Goal: Obtain resource: Obtain resource

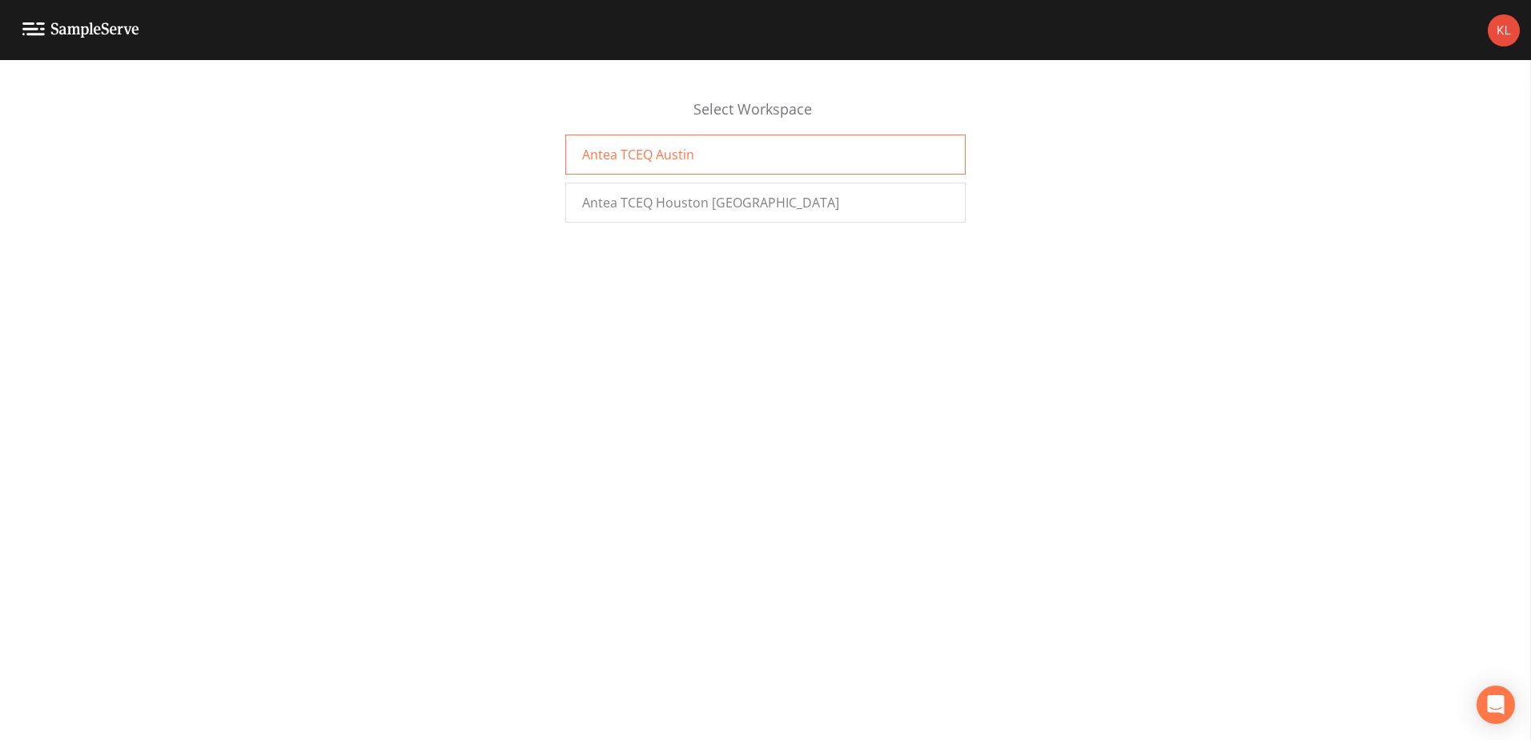
click at [725, 165] on div "Antea TCEQ Austin" at bounding box center [765, 155] width 400 height 40
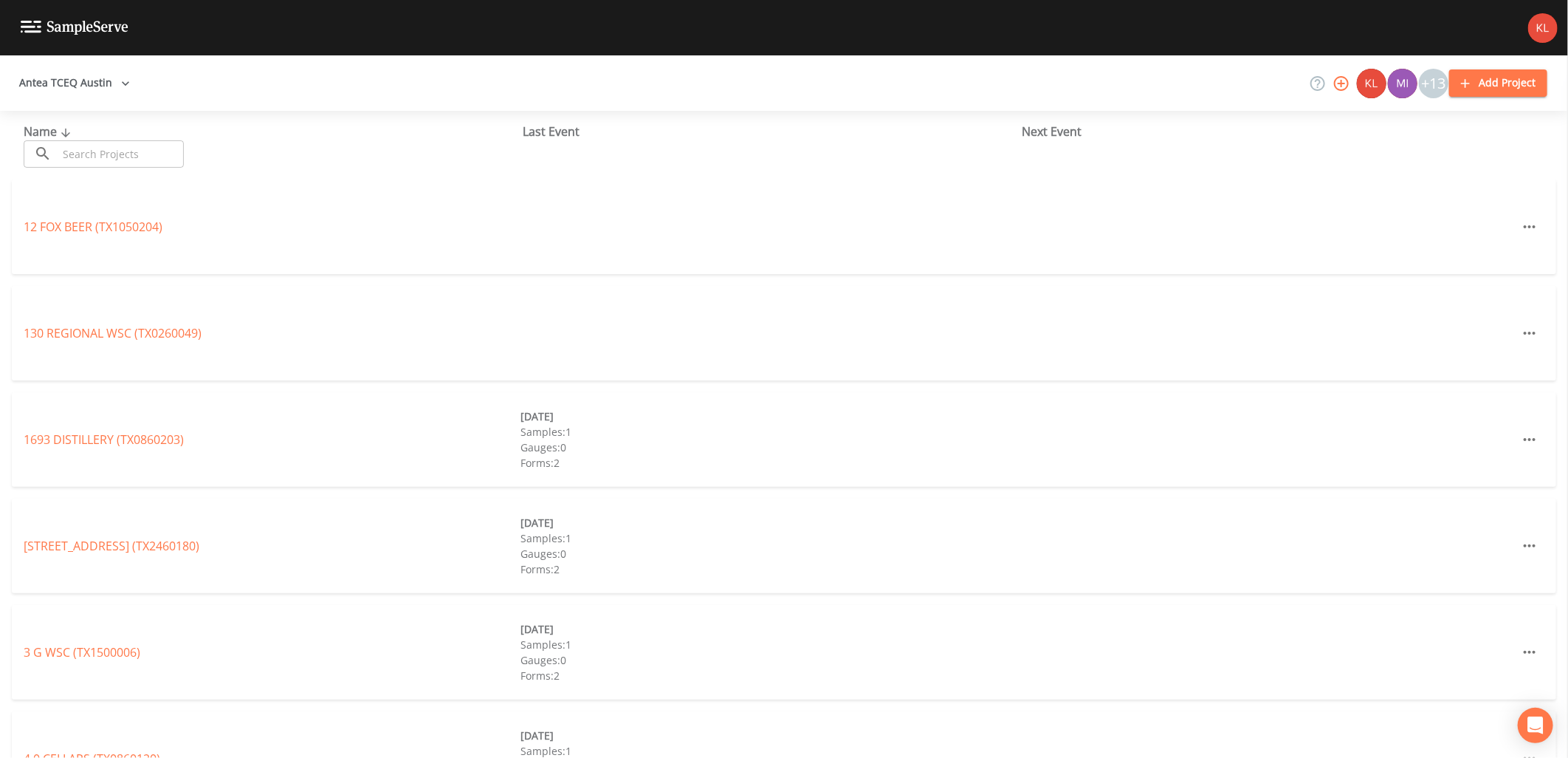
click at [125, 136] on div "Name ​ ​" at bounding box center [273, 145] width 499 height 45
click at [125, 144] on input "text" at bounding box center [120, 154] width 126 height 28
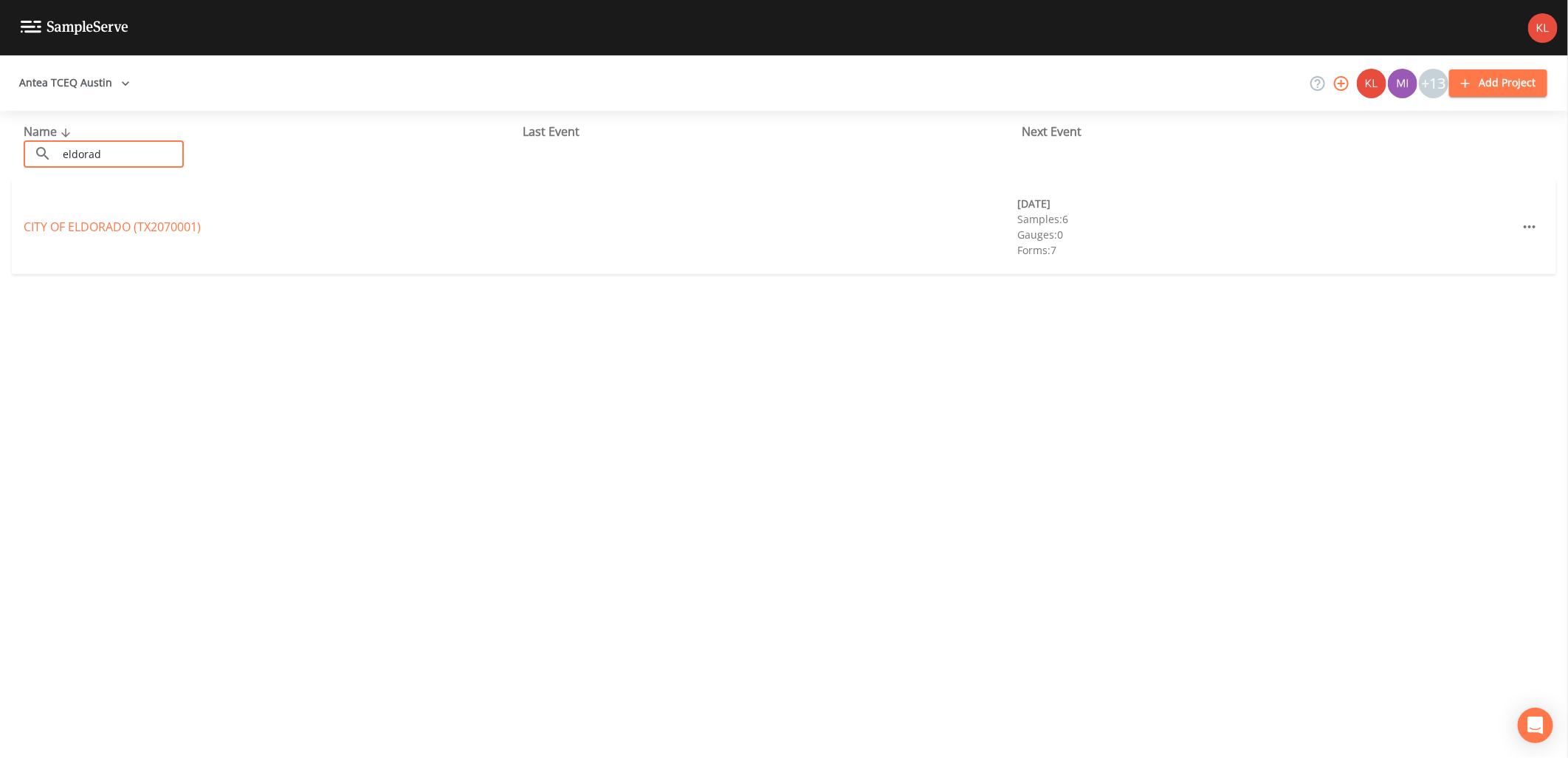
type input "eldorad"
click at [113, 218] on div "CITY OF [GEOGRAPHIC_DATA] (TX2070001)" at bounding box center [272, 226] width 497 height 18
click at [119, 227] on link "CITY OF [GEOGRAPHIC_DATA] (TX2070001)" at bounding box center [112, 227] width 177 height 17
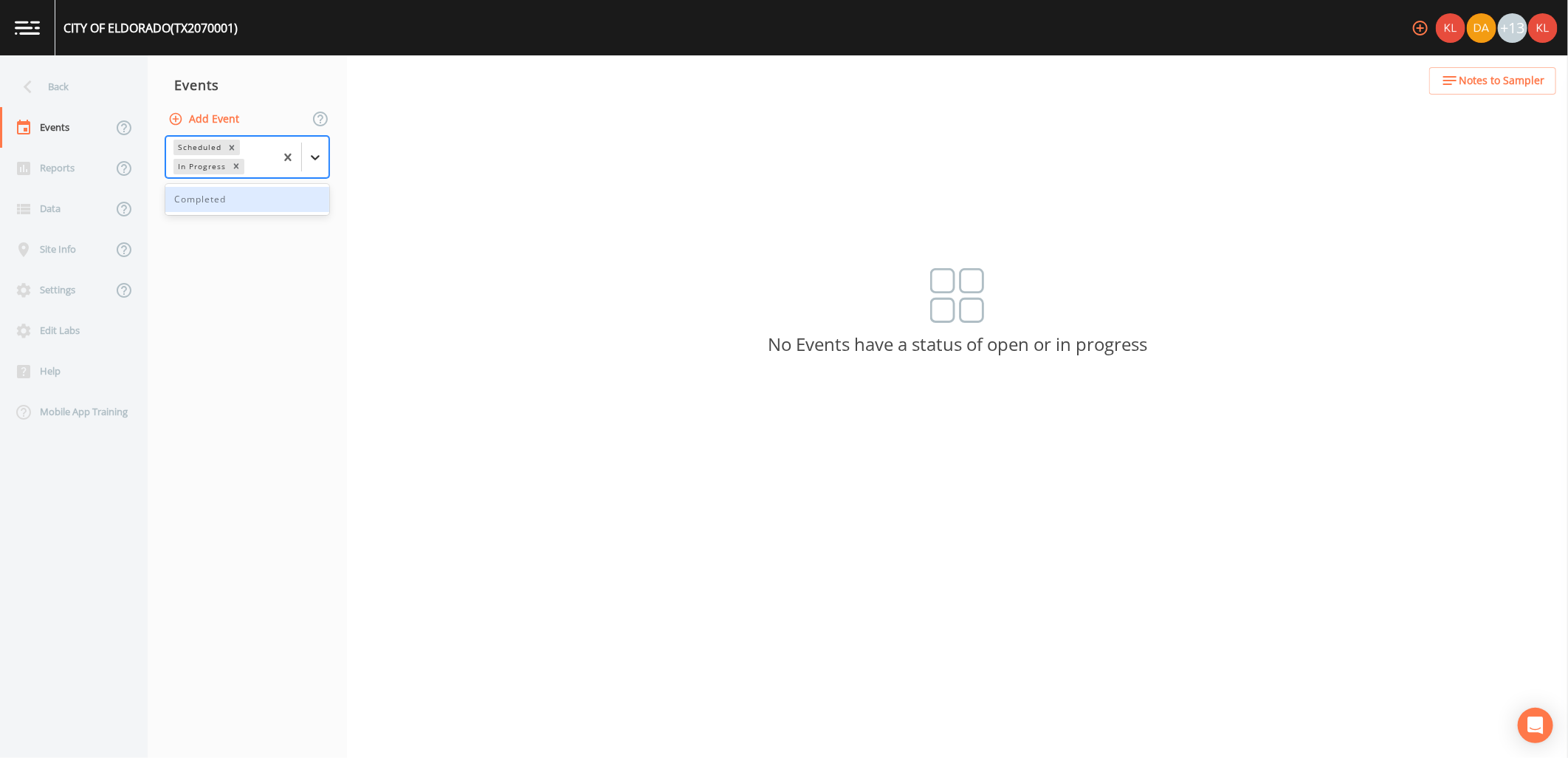
click at [312, 156] on icon at bounding box center [315, 158] width 9 height 6
click at [268, 191] on div "Completed" at bounding box center [247, 199] width 164 height 25
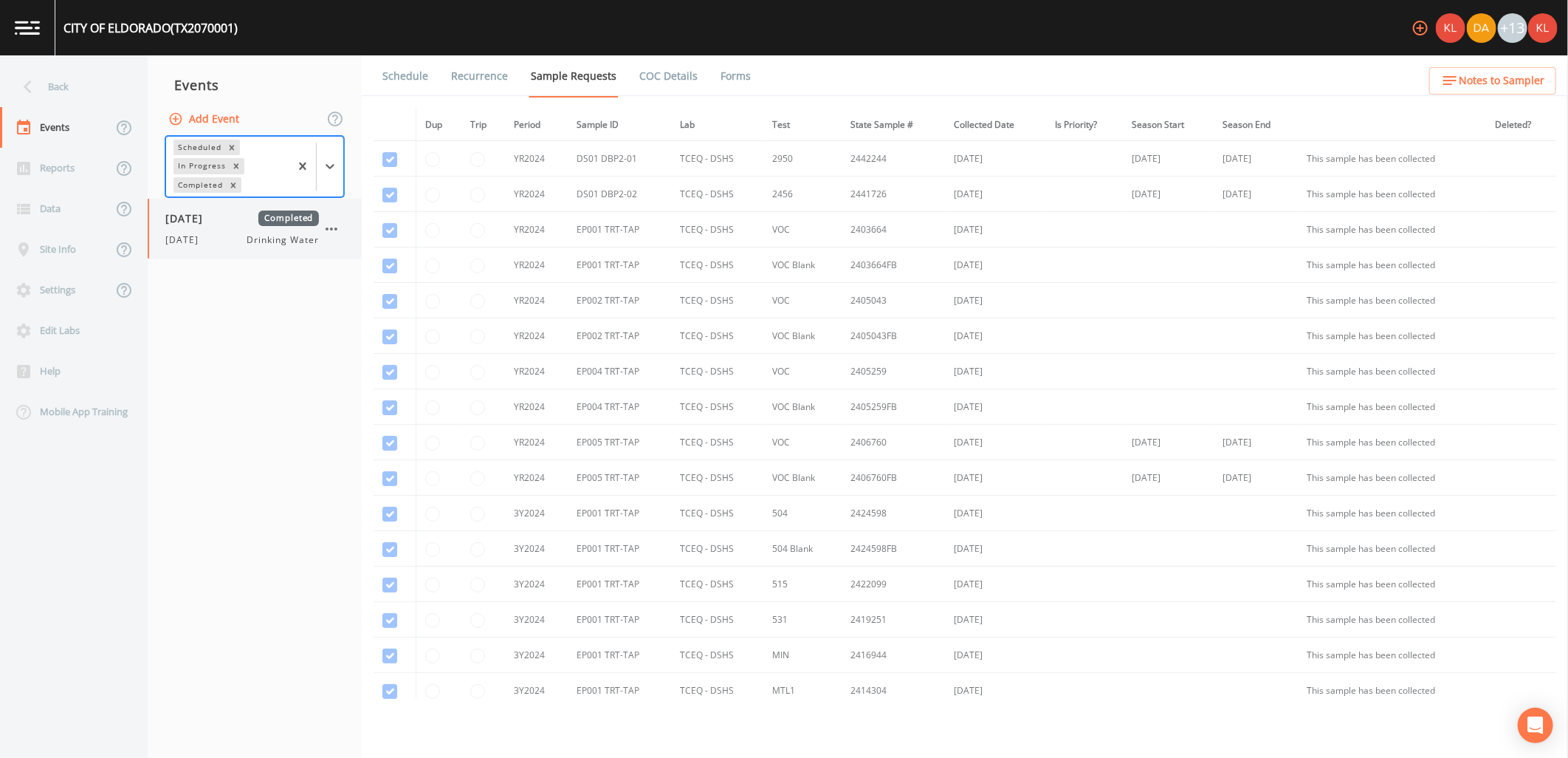
click at [224, 233] on div "[DATE] Drinking Water" at bounding box center [242, 240] width 154 height 13
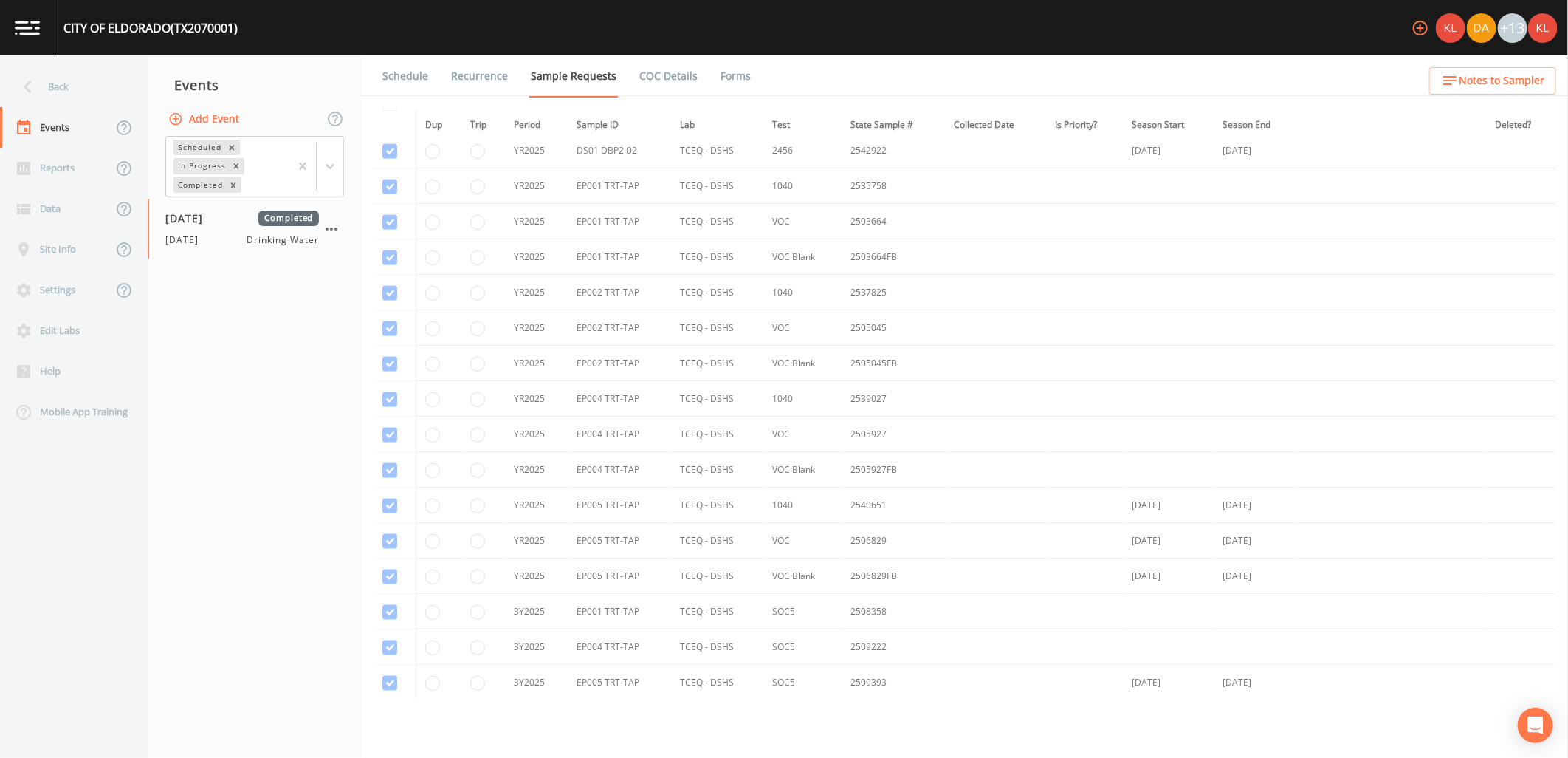
scroll to position [1313, 0]
click at [742, 76] on link "Forms" at bounding box center [736, 76] width 35 height 41
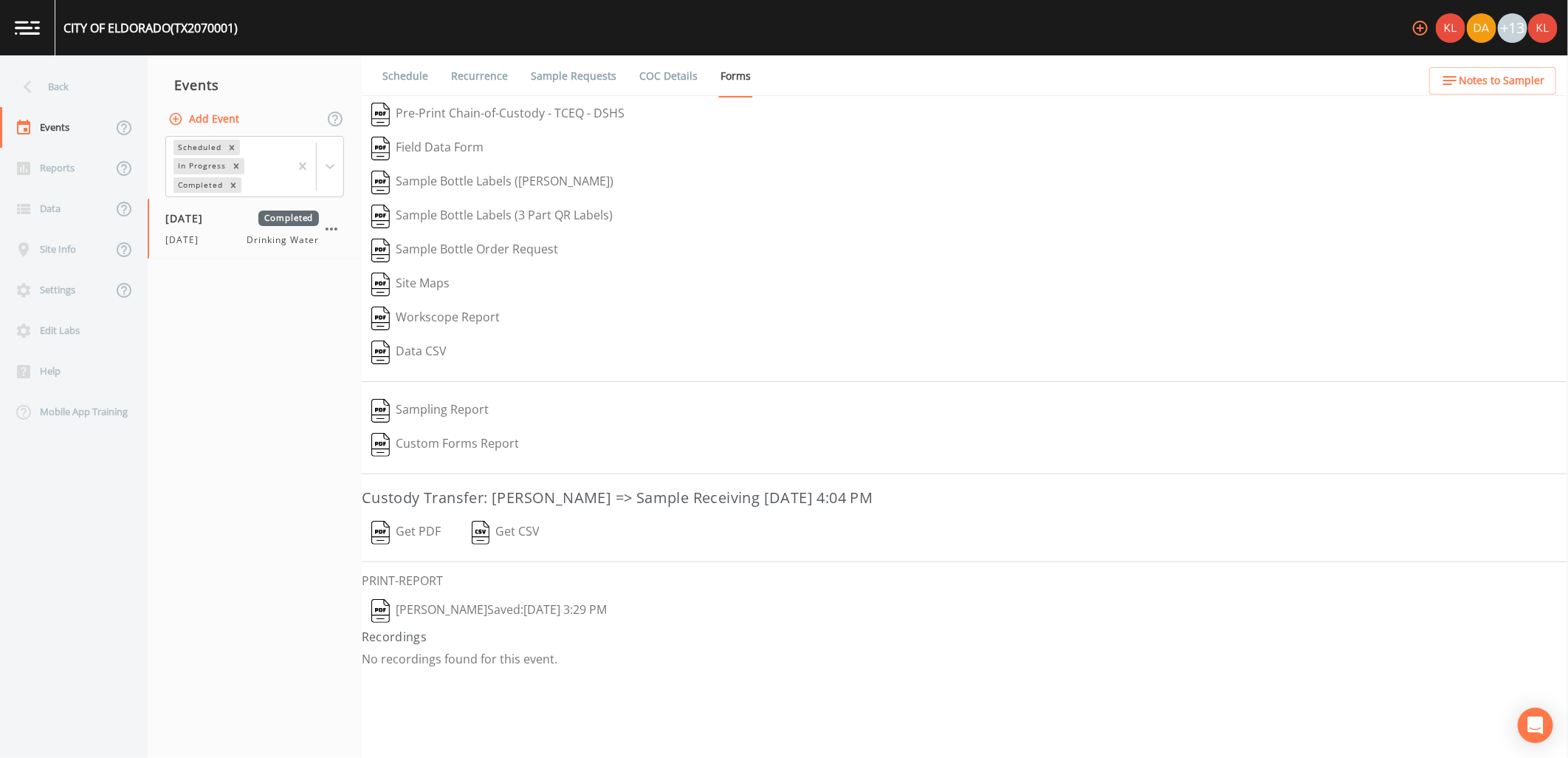
click at [430, 529] on button "Get PDF" at bounding box center [406, 532] width 88 height 34
click at [25, 35] on link at bounding box center [28, 28] width 55 height 55
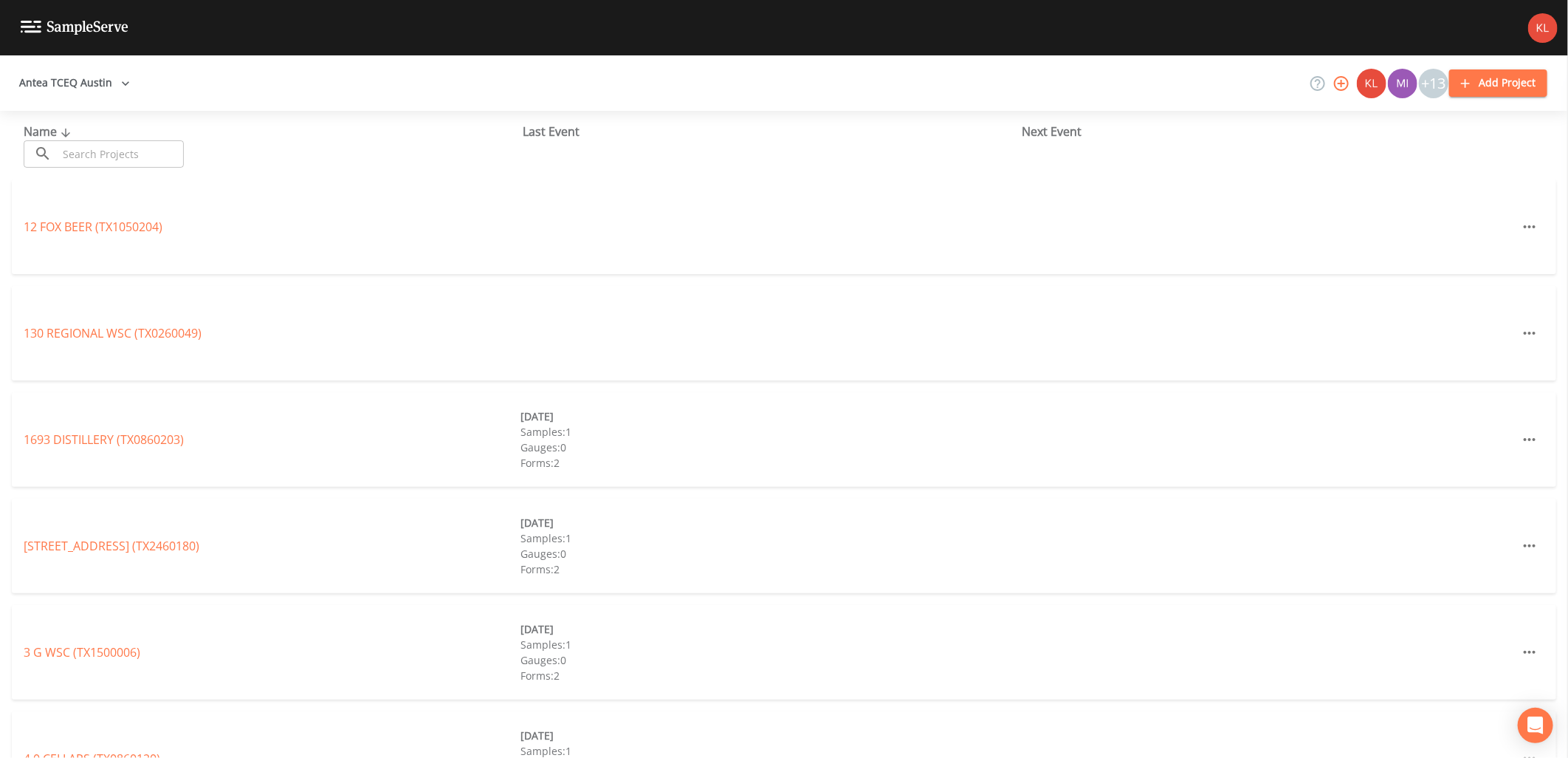
click at [122, 148] on input "text" at bounding box center [120, 154] width 126 height 28
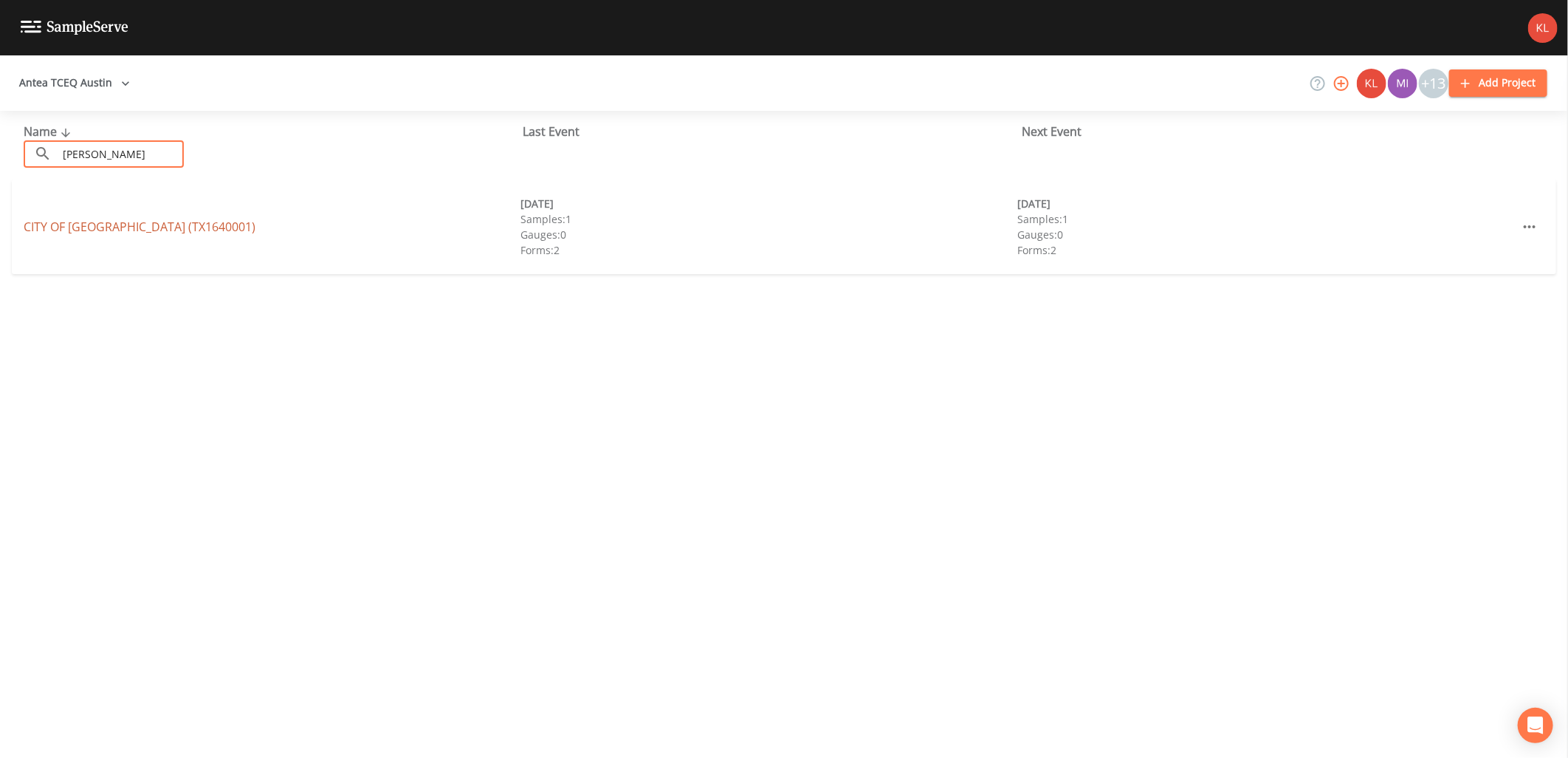
type input "[PERSON_NAME]"
click at [55, 224] on link "CITY OF [GEOGRAPHIC_DATA] (TX1640001)" at bounding box center [139, 227] width 231 height 17
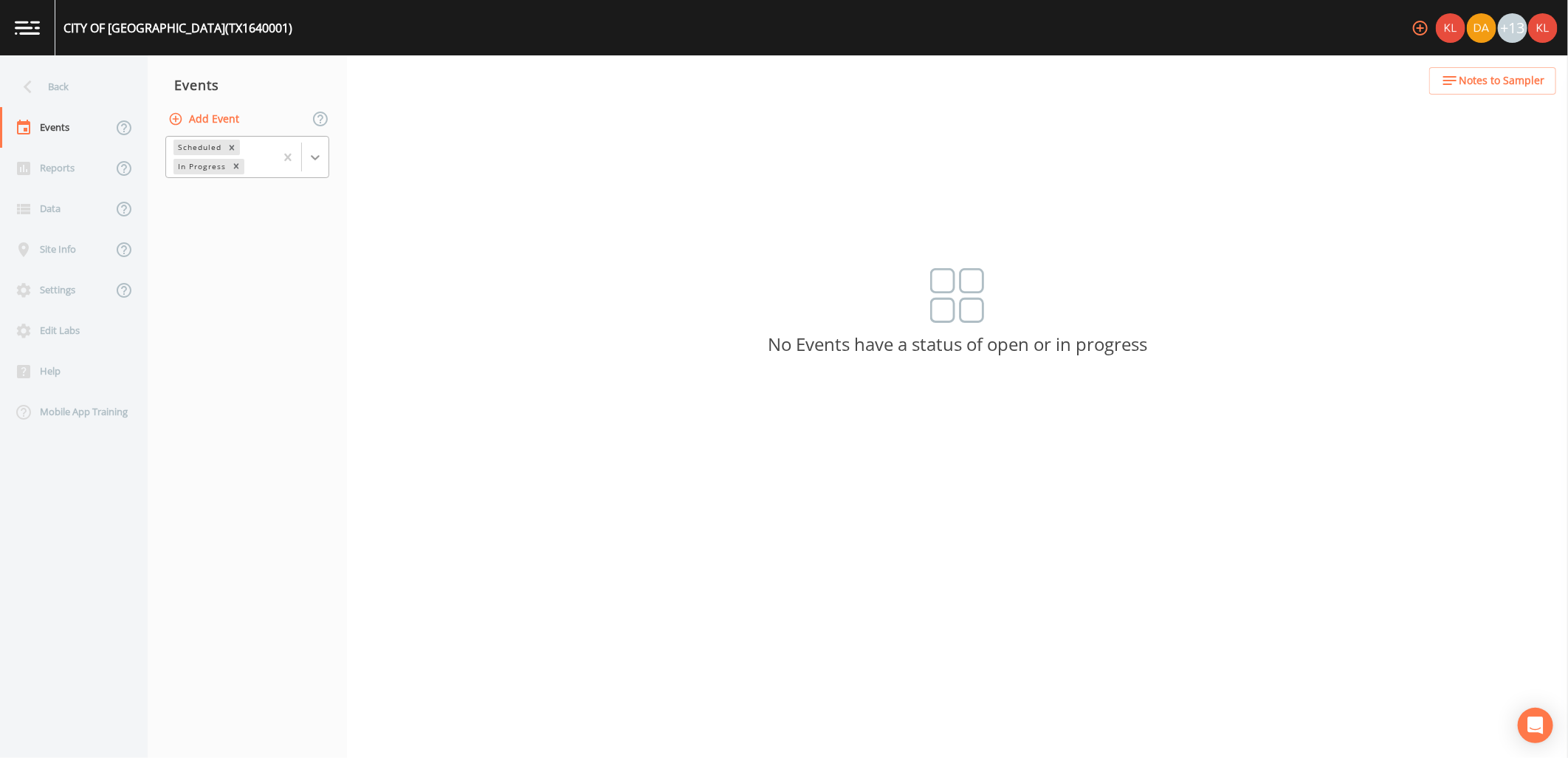
click at [310, 165] on div at bounding box center [301, 157] width 53 height 41
click at [280, 212] on div "Completed" at bounding box center [247, 199] width 164 height 31
click at [262, 198] on div "Completed" at bounding box center [247, 199] width 164 height 25
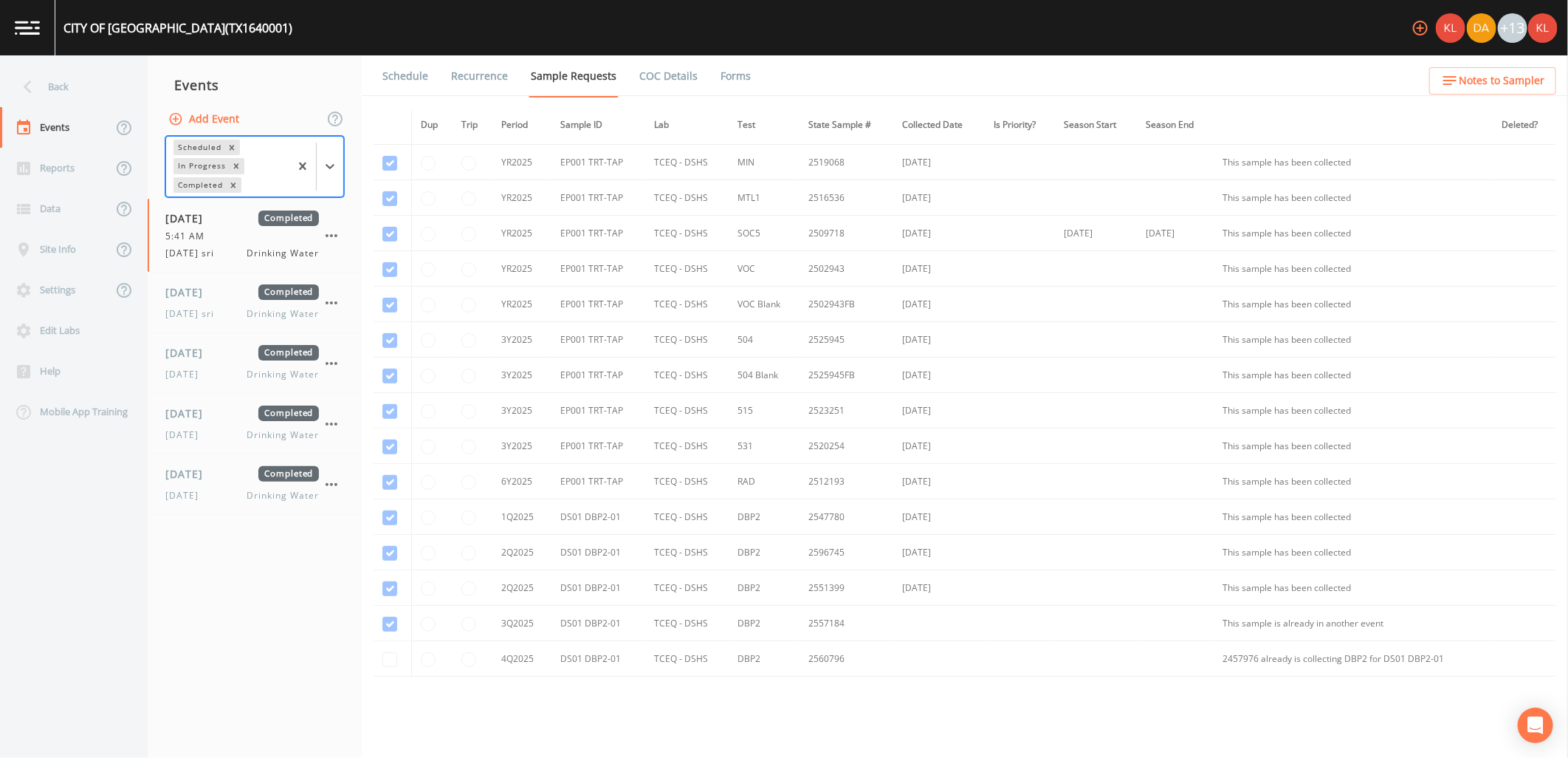
scroll to position [483, 0]
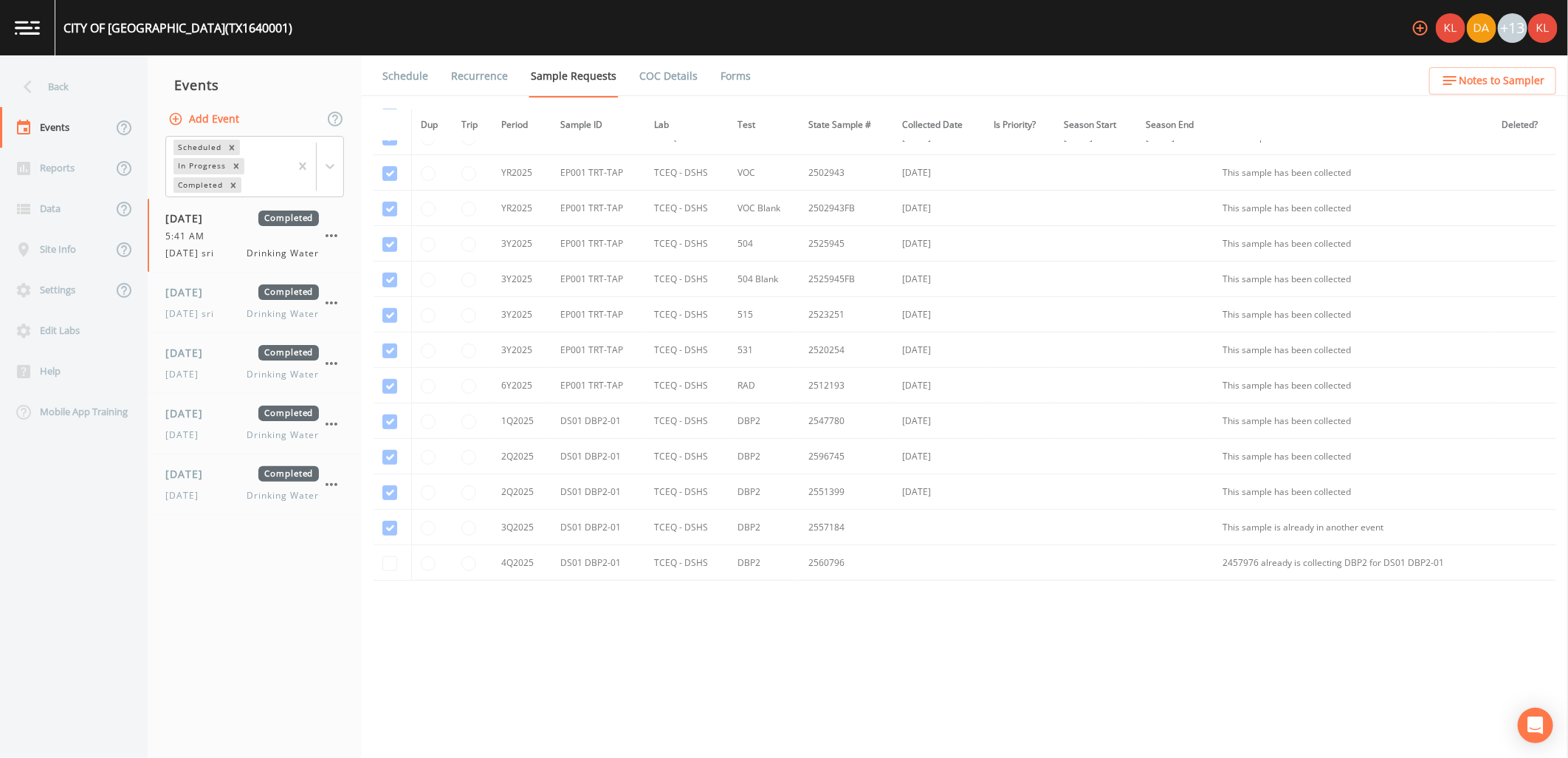
click at [735, 68] on link "Forms" at bounding box center [736, 76] width 35 height 41
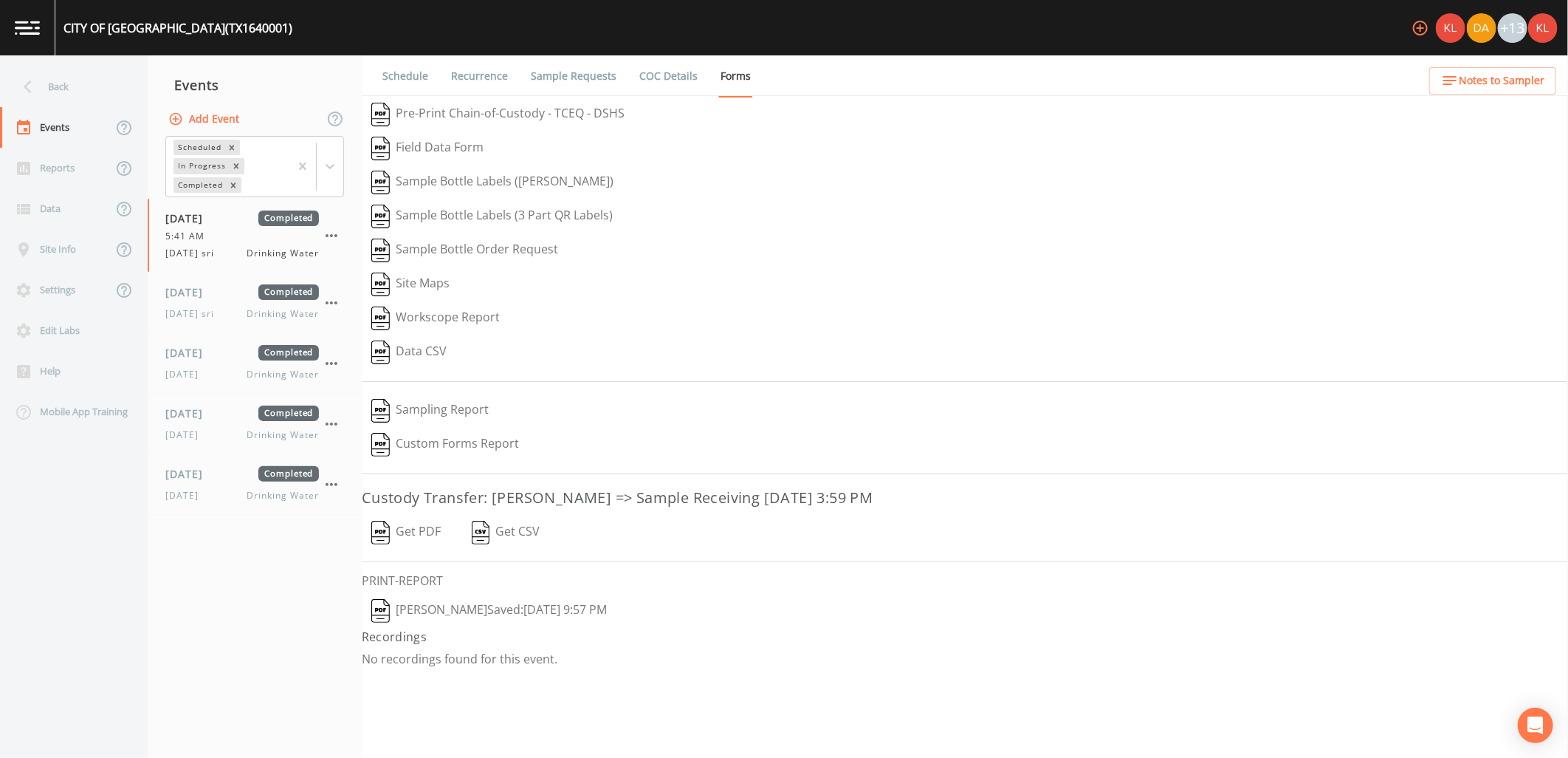
click at [389, 532] on img "button" at bounding box center [381, 532] width 18 height 24
click at [239, 491] on div "[DATE] Drinking Water" at bounding box center [242, 495] width 154 height 13
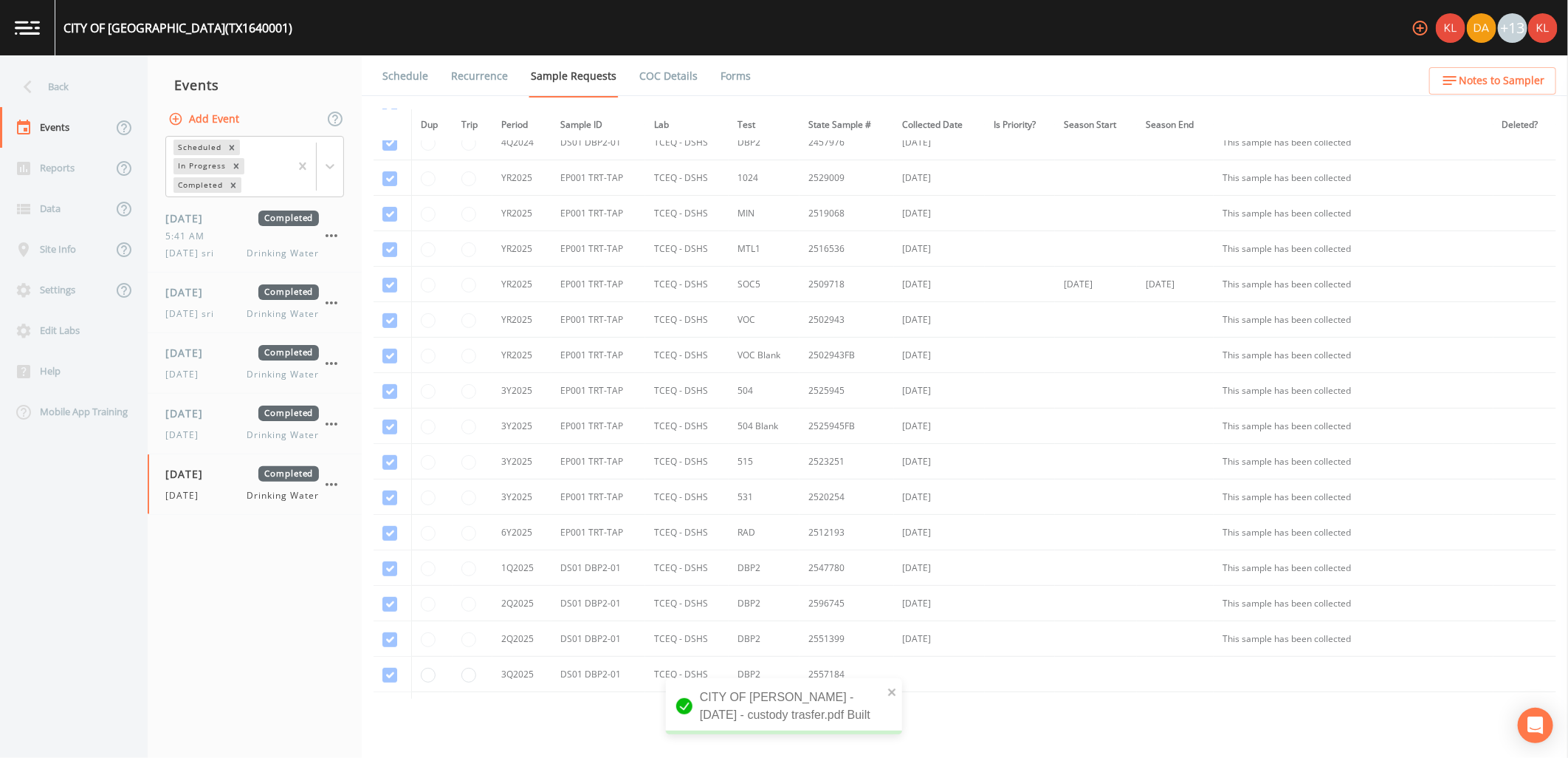
scroll to position [483, 0]
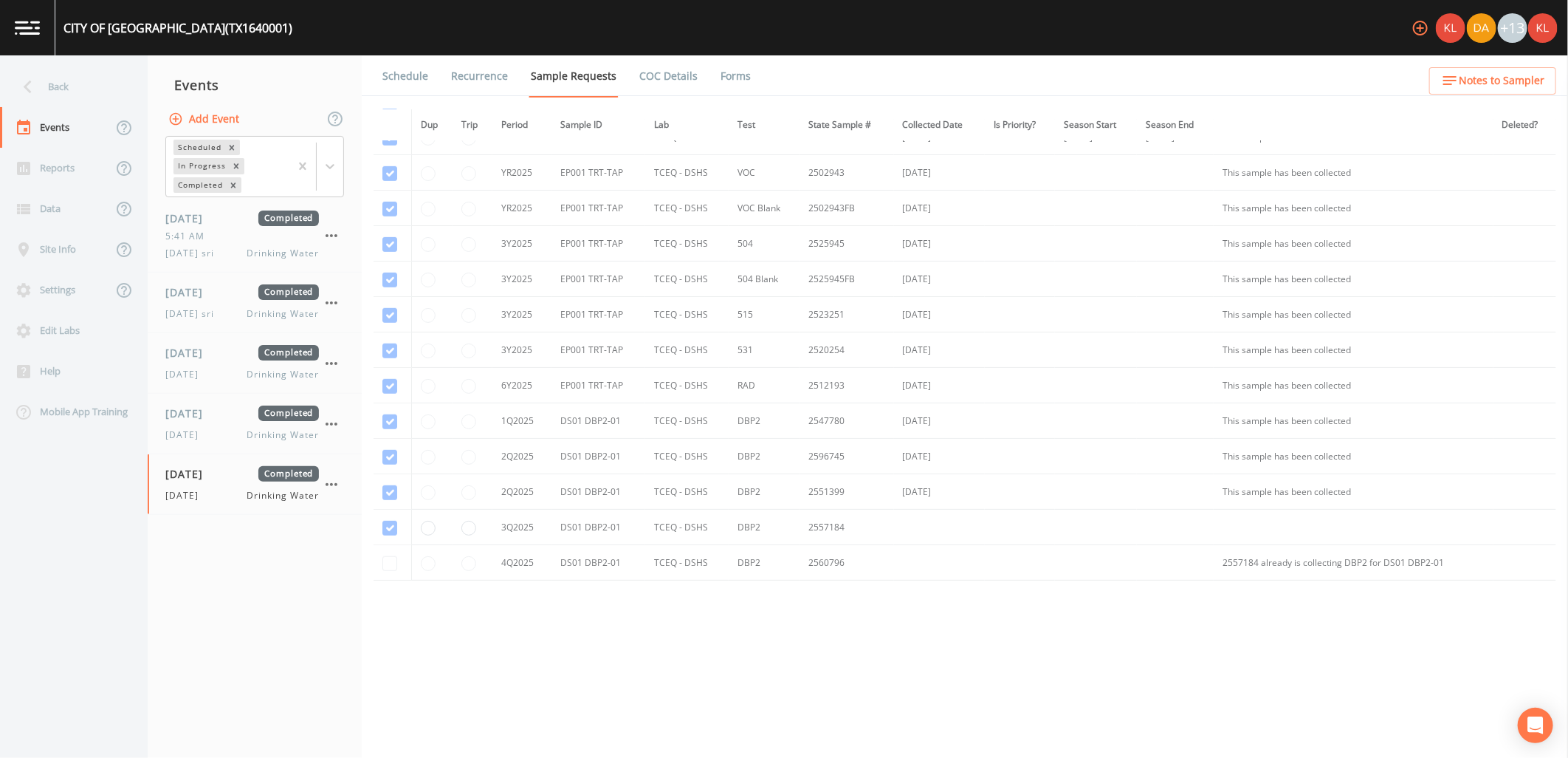
click at [728, 78] on link "Forms" at bounding box center [736, 76] width 35 height 41
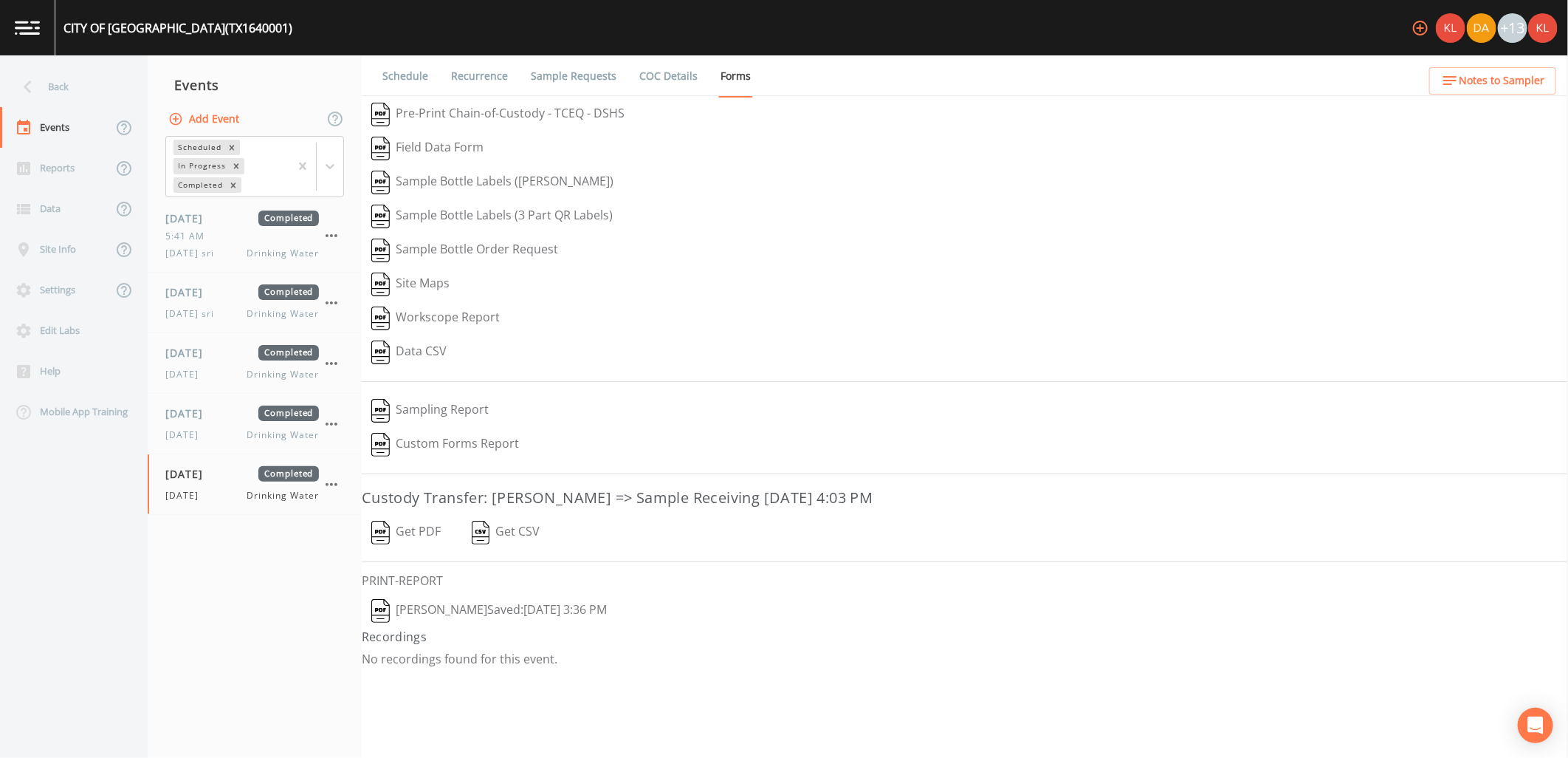
click at [407, 535] on button "Get PDF" at bounding box center [406, 532] width 88 height 34
click at [31, 24] on img at bounding box center [27, 27] width 25 height 14
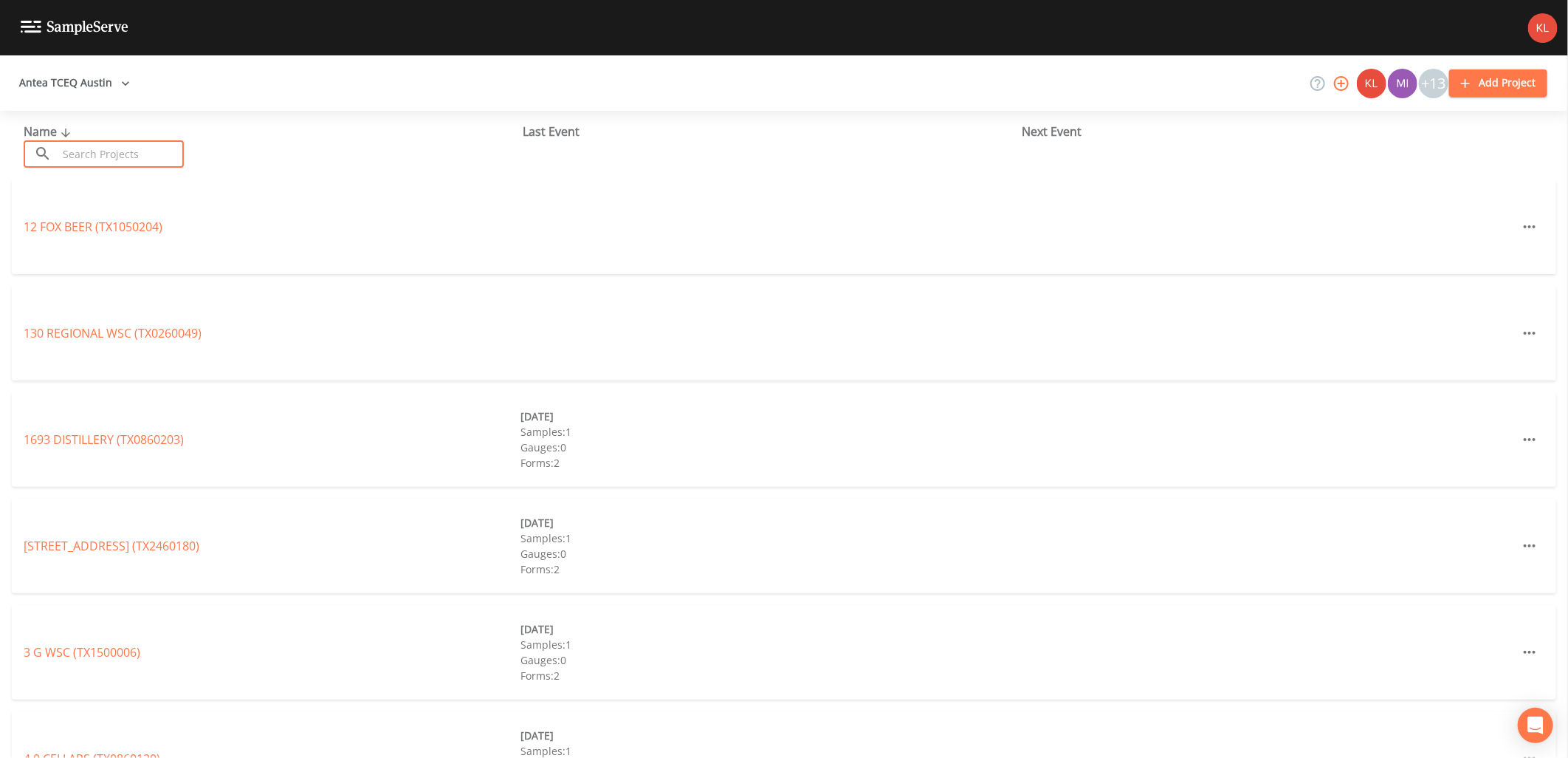
click at [96, 158] on input "text" at bounding box center [120, 154] width 126 height 28
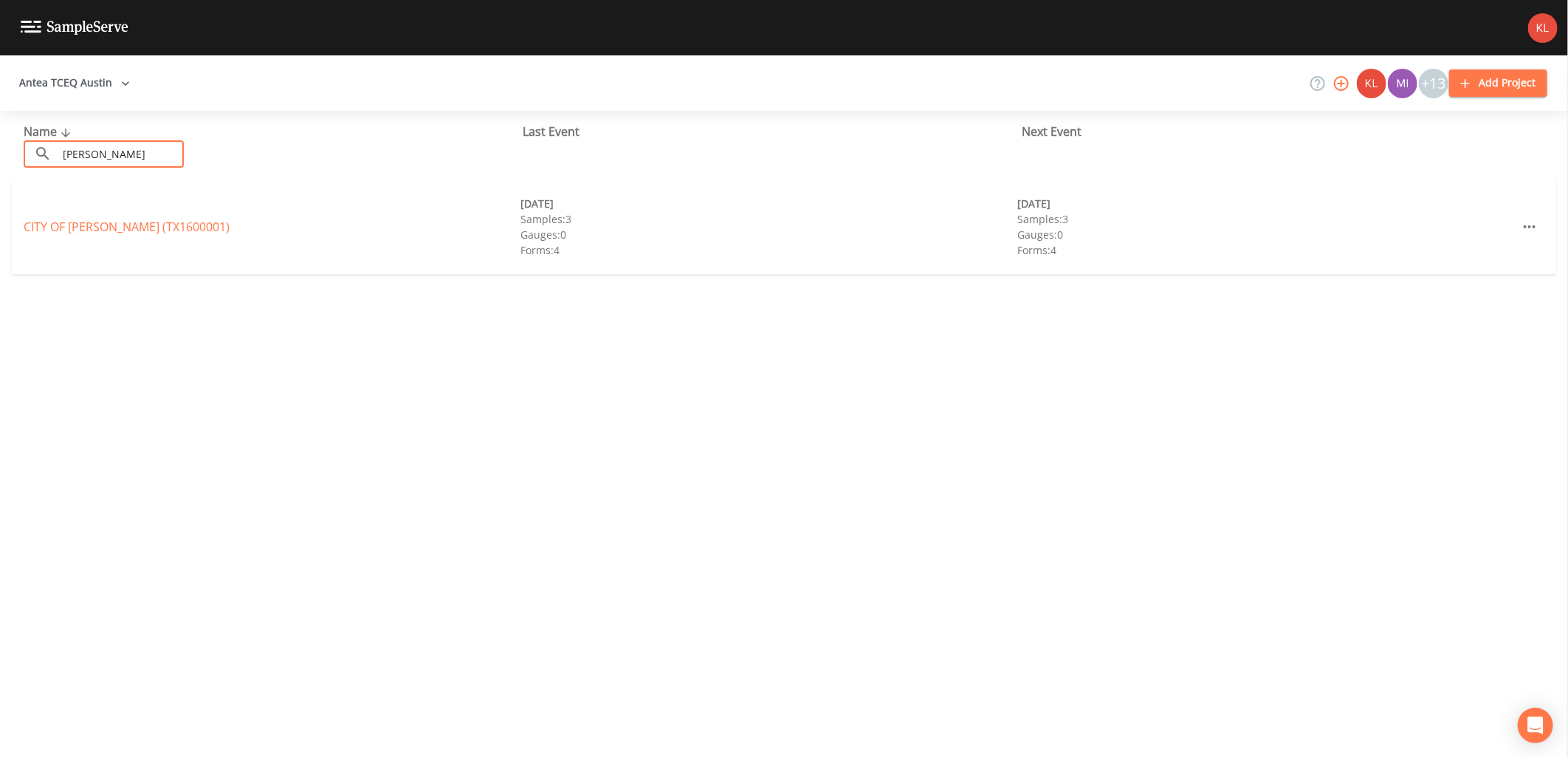
type input "[PERSON_NAME]"
click at [81, 216] on div "CITY OF [GEOGRAPHIC_DATA] (TX1600001) [DATE] Samples: 3 Gauges: 0 Forms: 4 [DAT…" at bounding box center [784, 227] width 1544 height 94
click at [76, 230] on link "[GEOGRAPHIC_DATA][PERSON_NAME] (TX1600001)" at bounding box center [126, 227] width 206 height 17
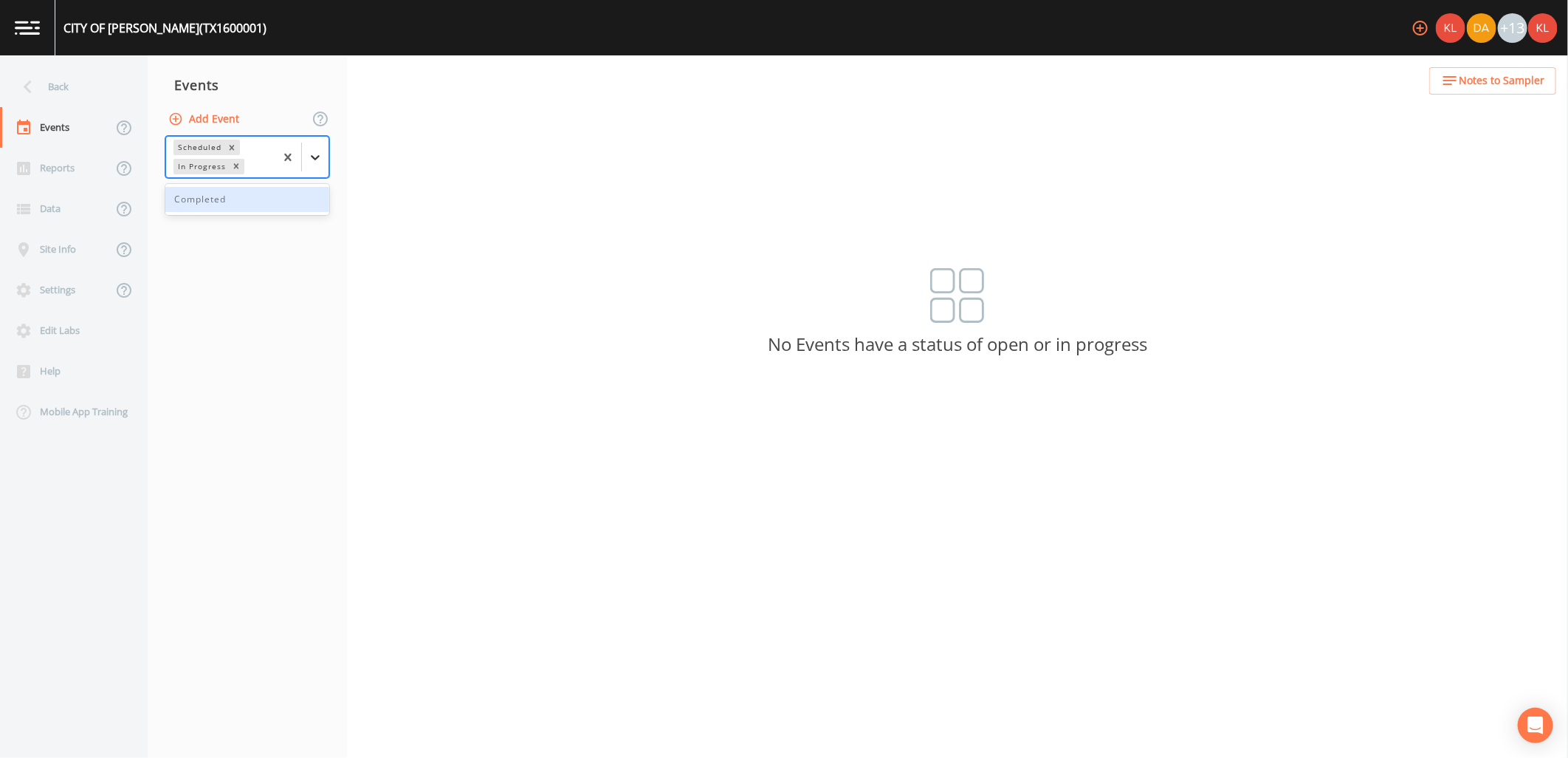
click at [312, 162] on icon at bounding box center [315, 158] width 15 height 15
click at [294, 195] on div "Completed" at bounding box center [247, 199] width 164 height 25
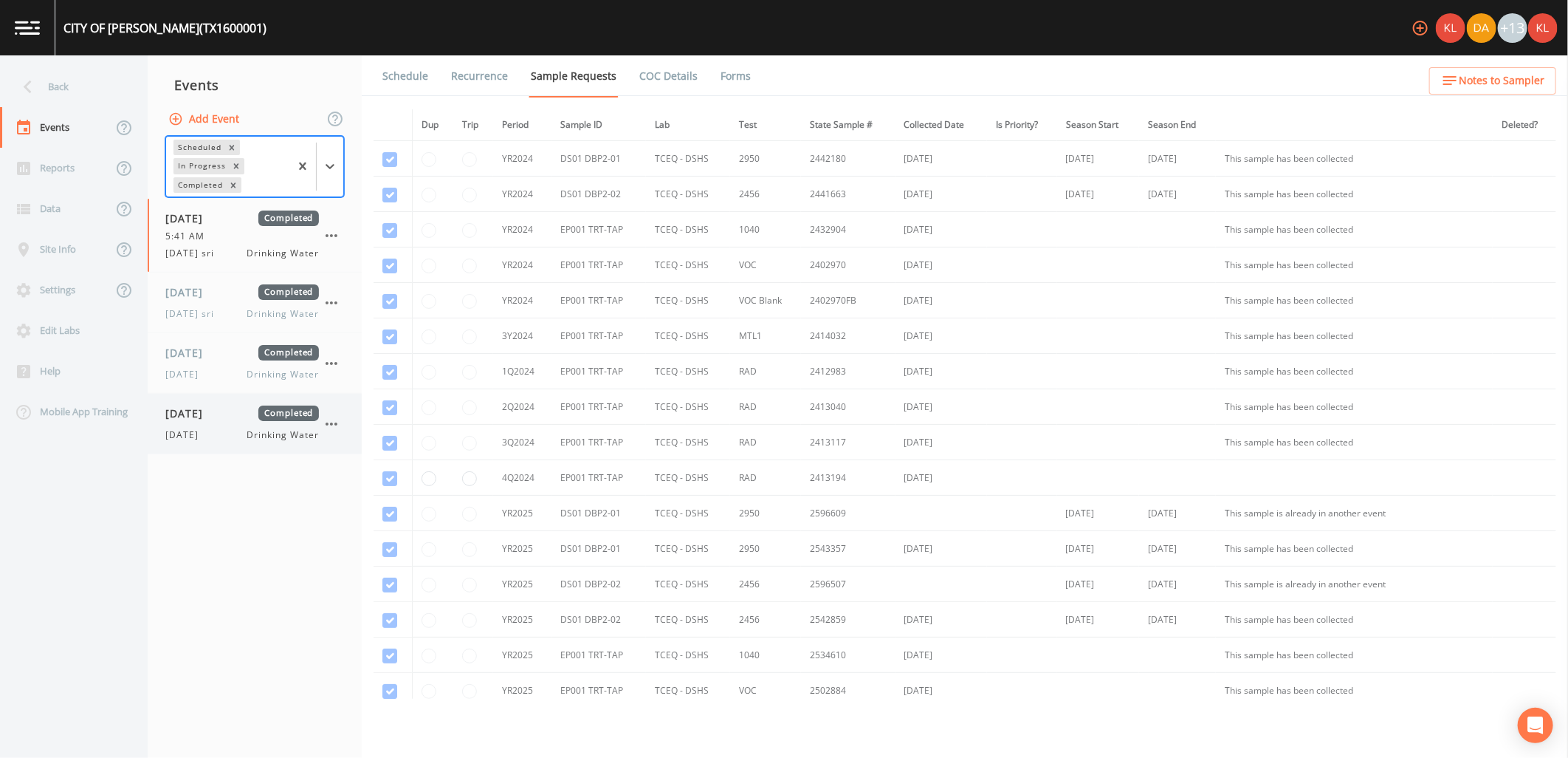
click at [277, 415] on span "Completed" at bounding box center [289, 413] width 61 height 16
click at [728, 76] on link "Forms" at bounding box center [736, 76] width 35 height 41
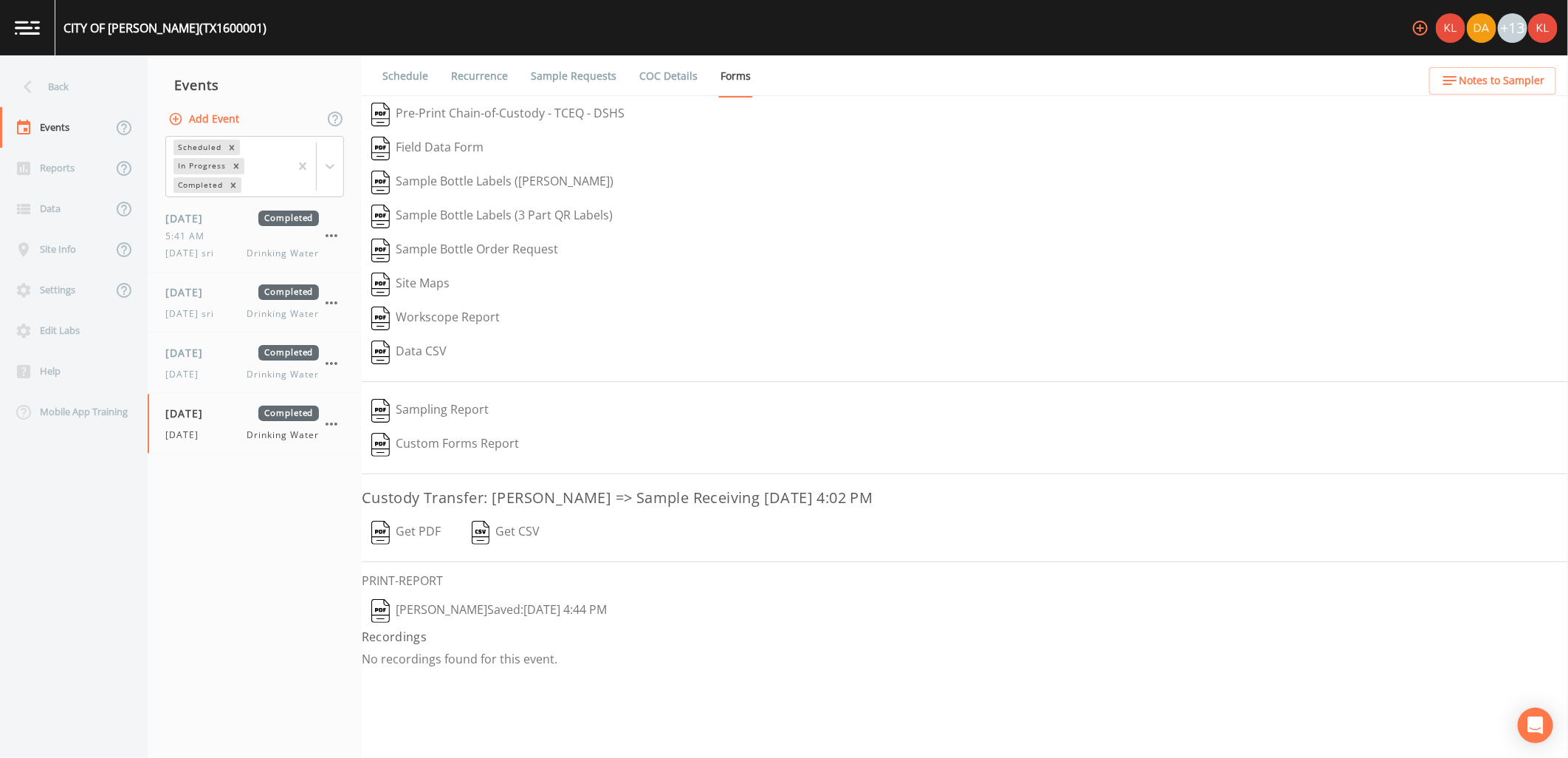
click at [424, 533] on button "Get PDF" at bounding box center [406, 532] width 88 height 34
click at [35, 28] on img at bounding box center [27, 27] width 25 height 14
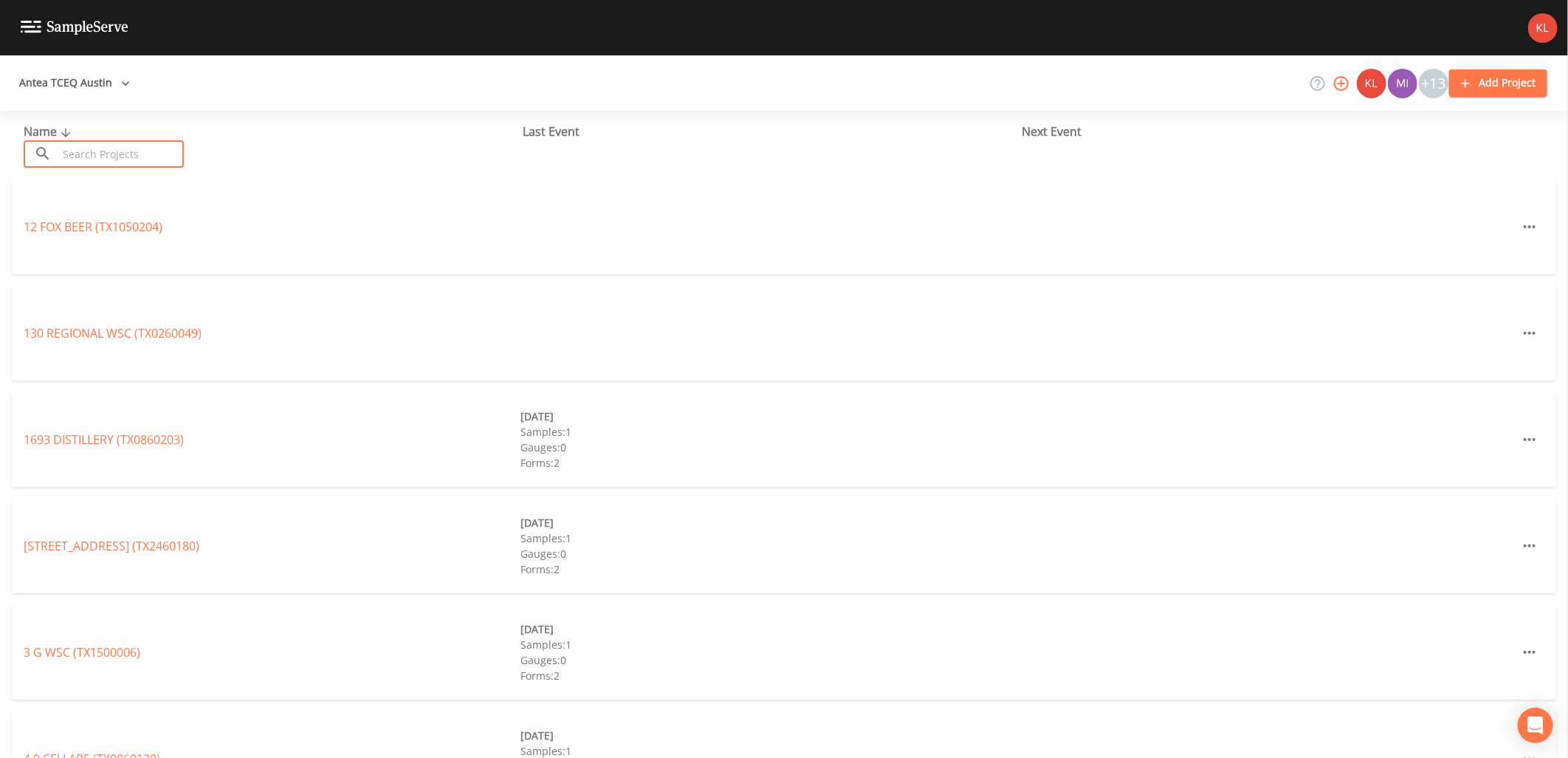
click at [76, 154] on input "text" at bounding box center [120, 154] width 126 height 28
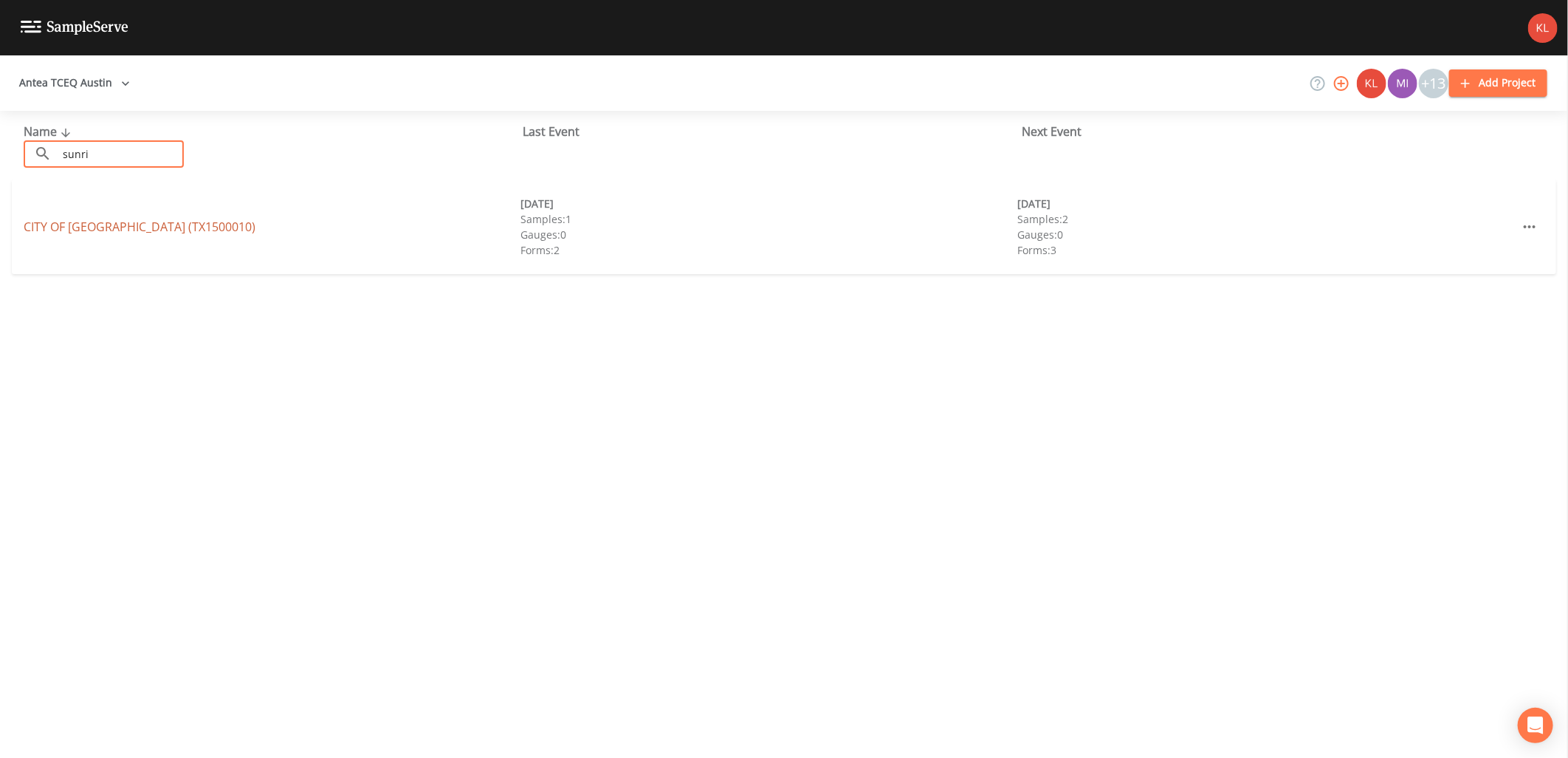
type input "sunri"
click at [140, 222] on link "CITY OF [GEOGRAPHIC_DATA] (TX1500010)" at bounding box center [139, 227] width 231 height 17
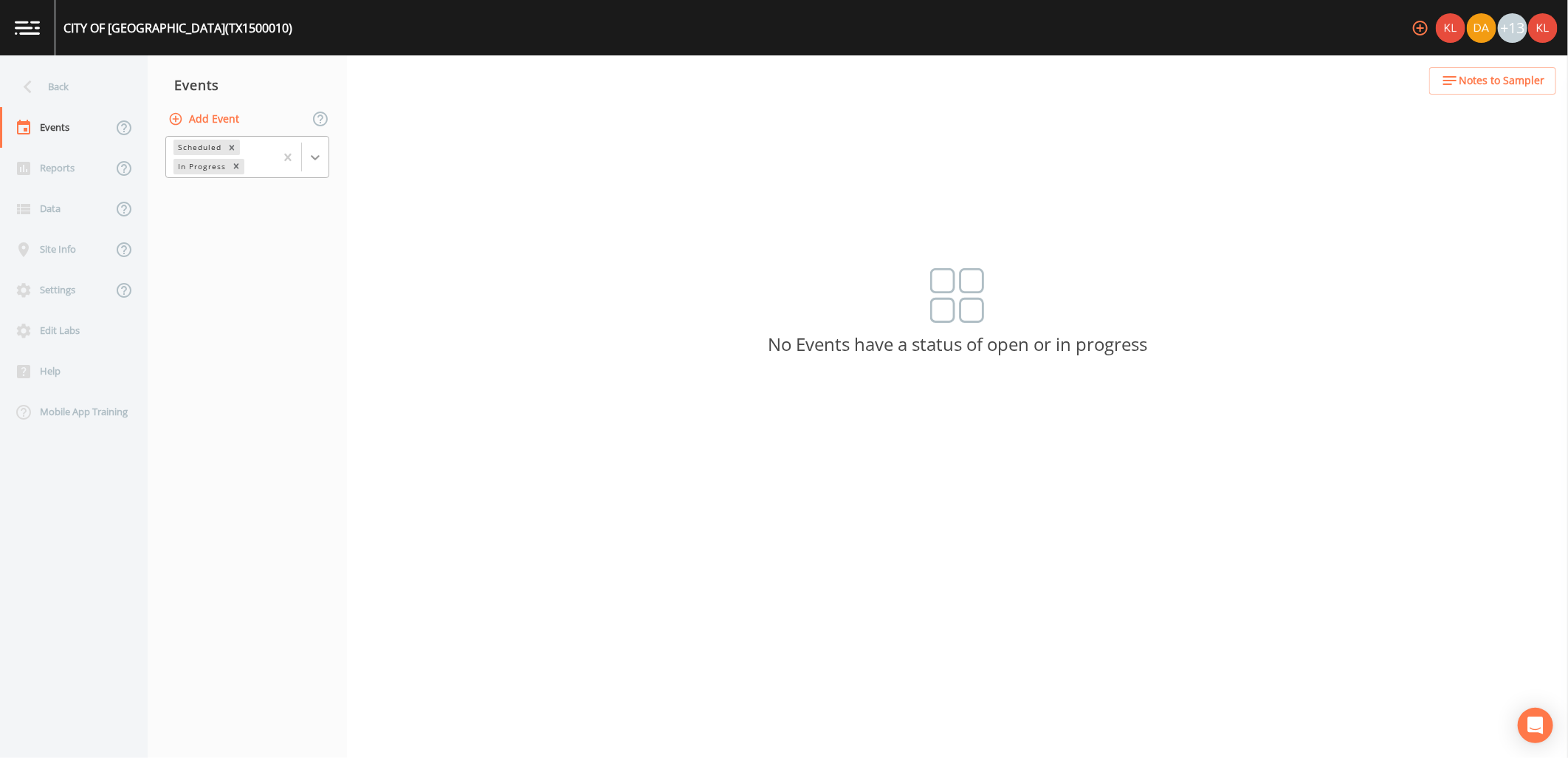
click at [318, 159] on icon at bounding box center [315, 158] width 15 height 15
click at [277, 202] on div "Completed" at bounding box center [247, 199] width 164 height 25
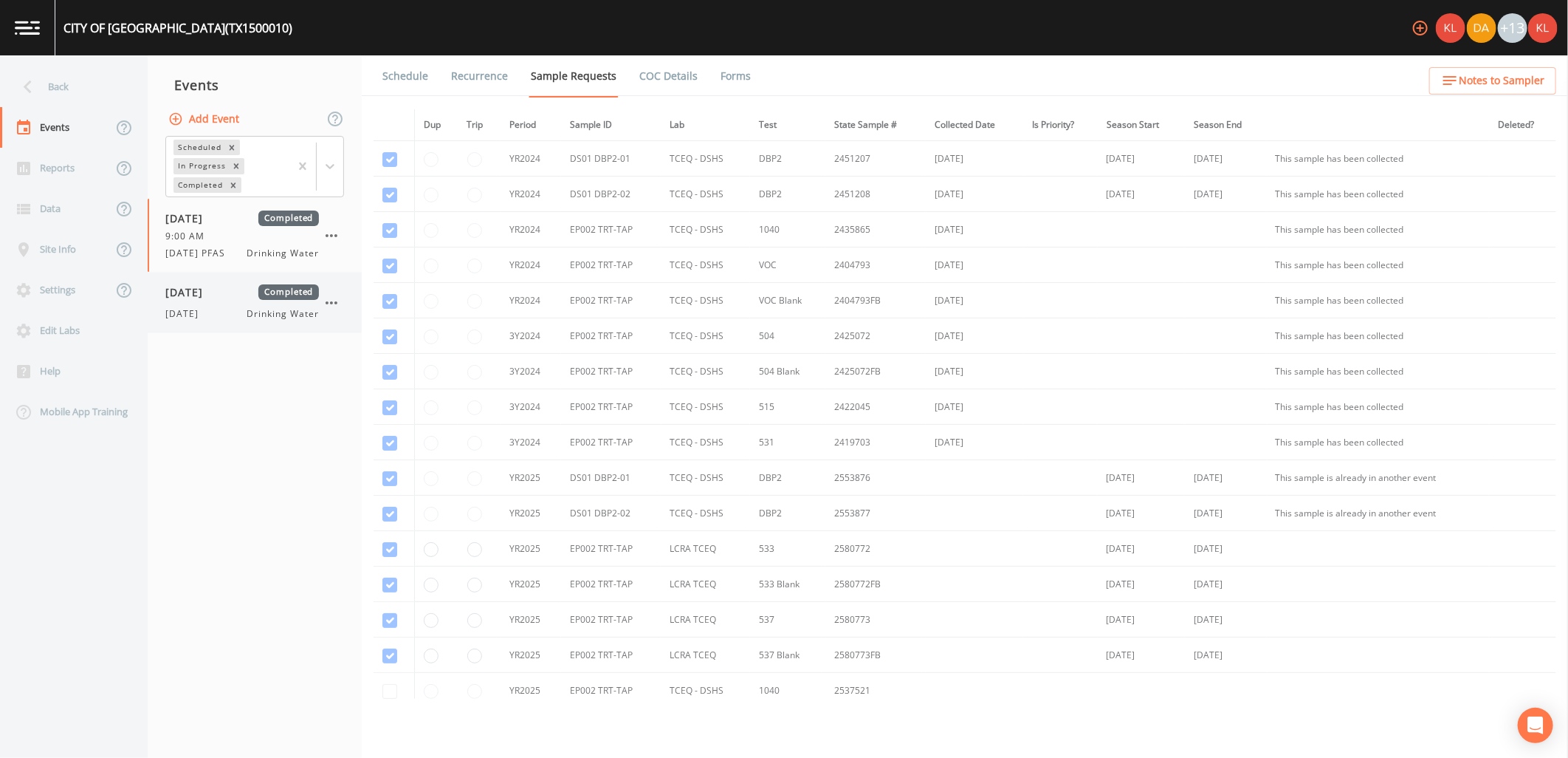
click at [268, 320] on span "Drinking Water" at bounding box center [283, 314] width 72 height 13
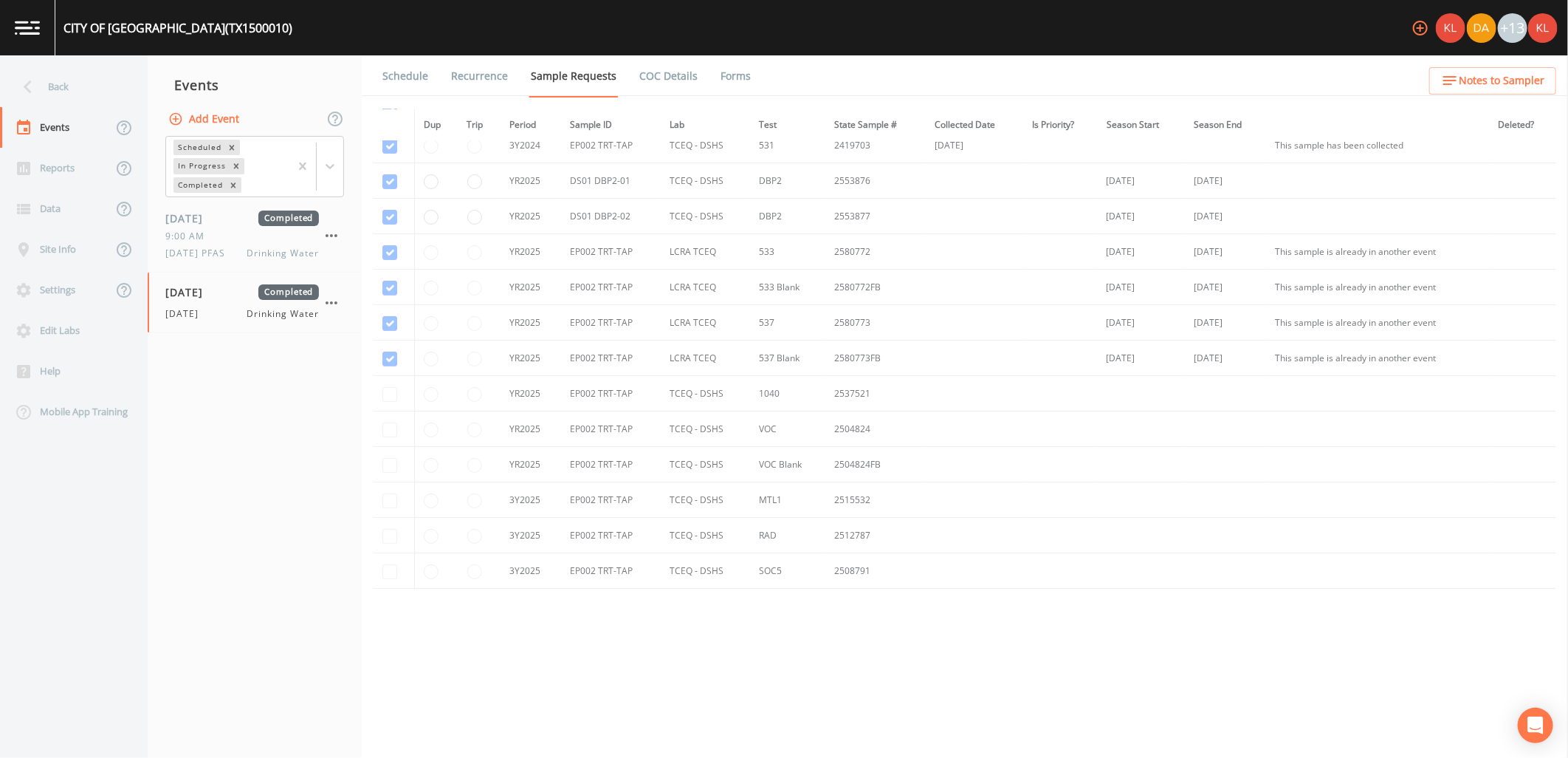
scroll to position [305, 0]
click at [709, 79] on li "Forms" at bounding box center [726, 76] width 53 height 41
click at [721, 71] on link "Forms" at bounding box center [736, 76] width 35 height 41
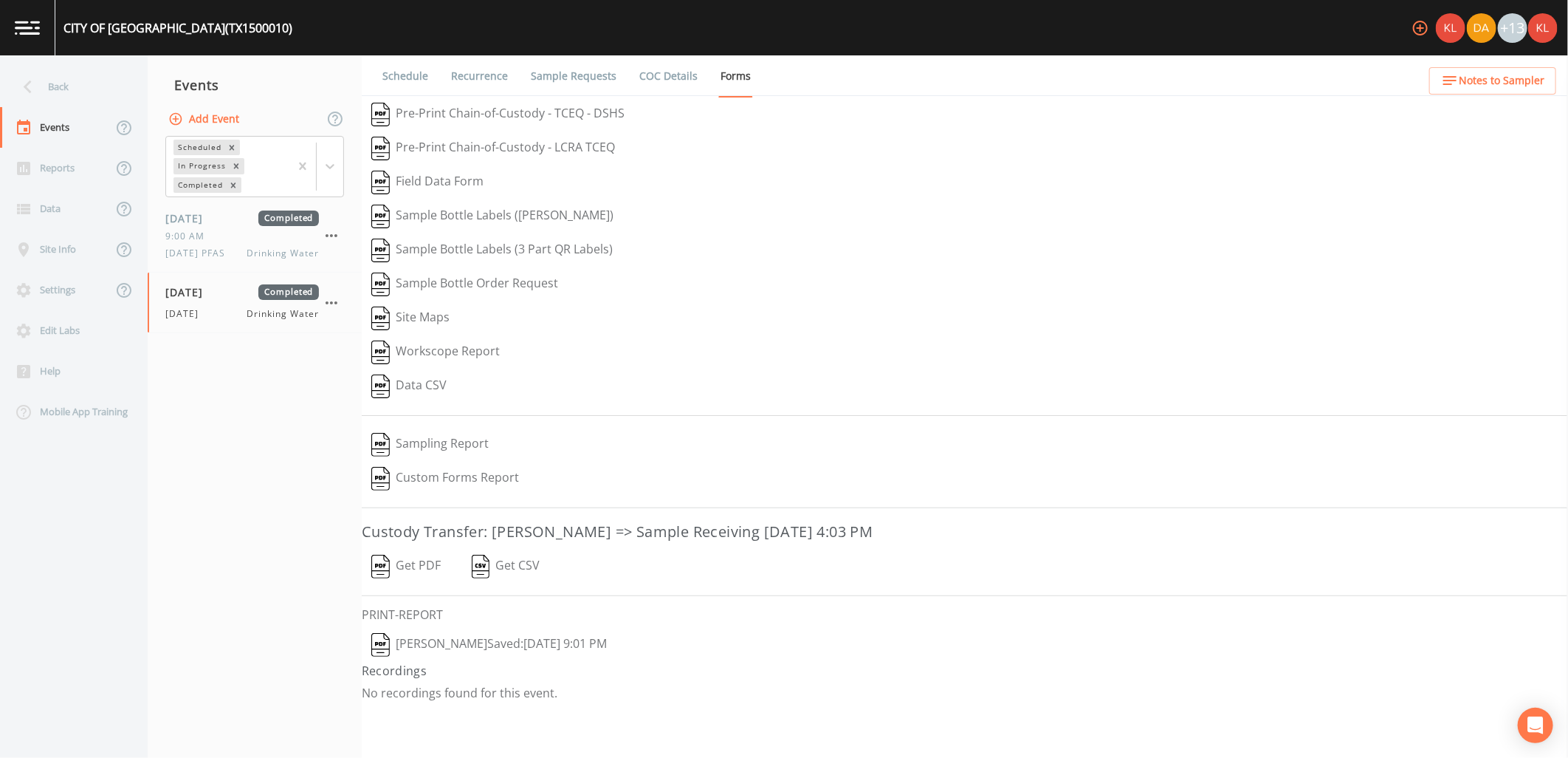
click at [423, 557] on button "Get PDF" at bounding box center [406, 566] width 88 height 34
click at [20, 13] on link at bounding box center [28, 28] width 55 height 55
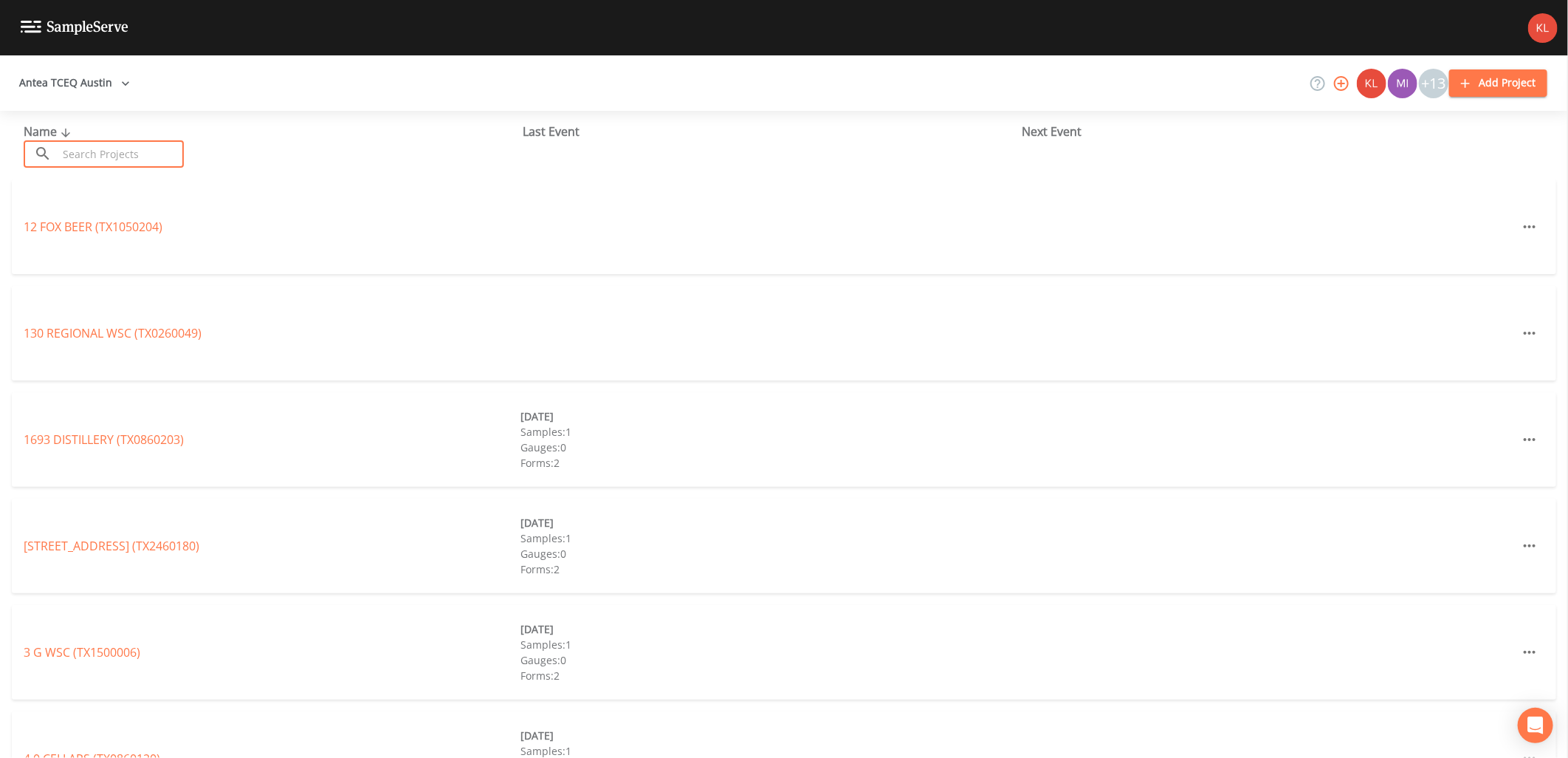
click at [96, 158] on input "text" at bounding box center [120, 154] width 126 height 28
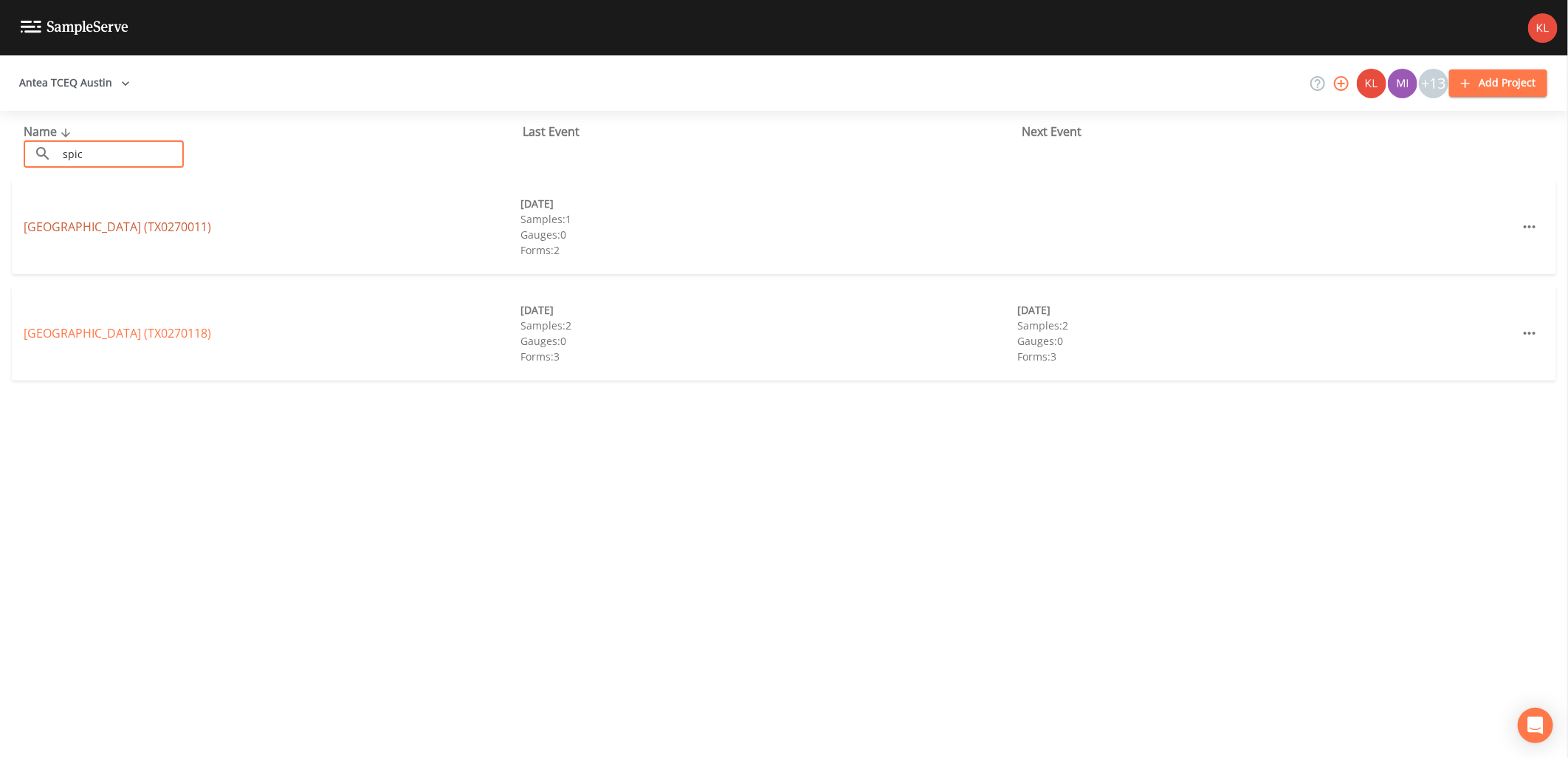
type input "spic"
click at [67, 226] on link "[GEOGRAPHIC_DATA] (TX0270011)" at bounding box center [117, 227] width 187 height 17
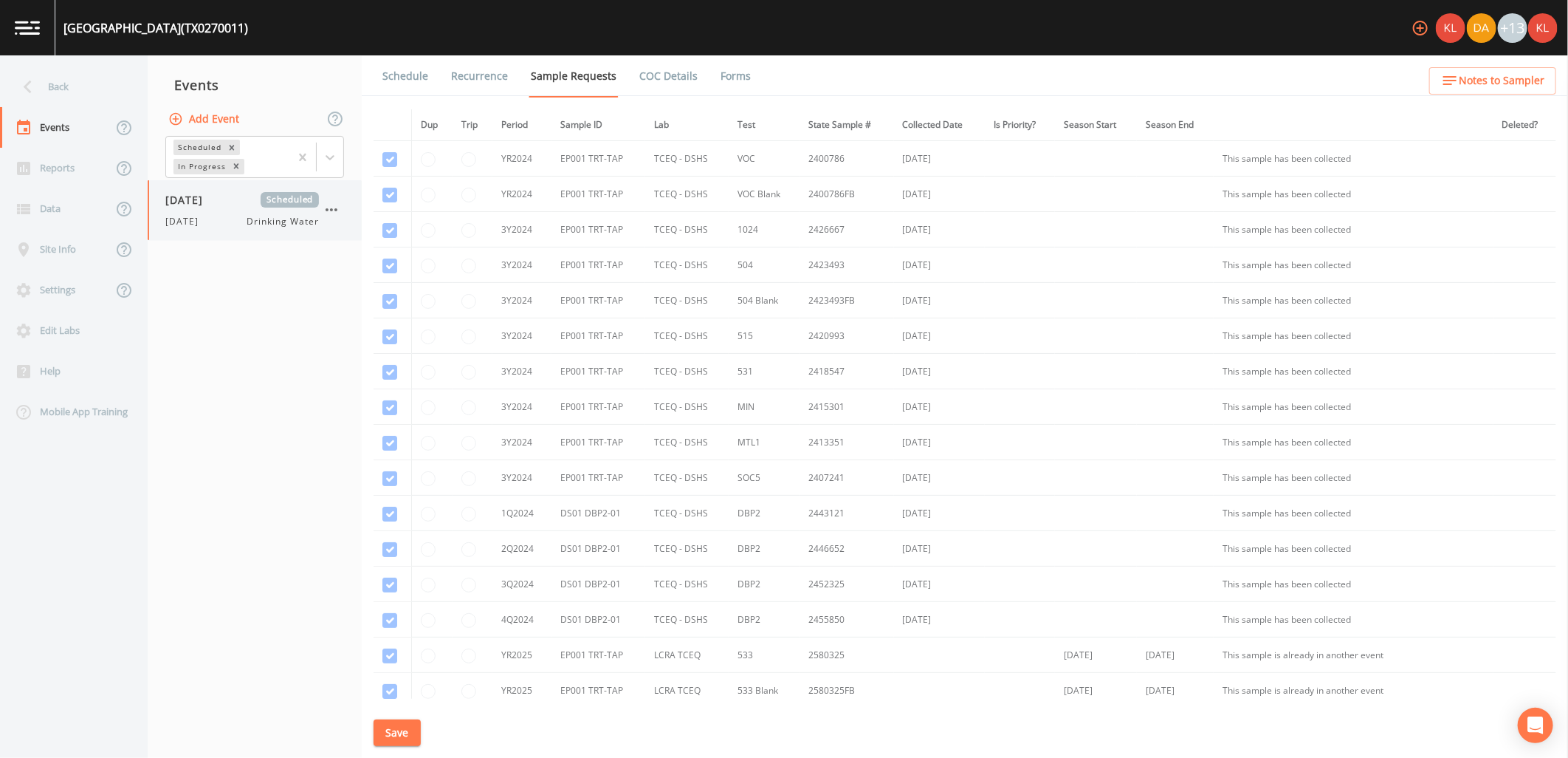
click at [224, 223] on div "[DATE] Drinking Water" at bounding box center [242, 221] width 154 height 13
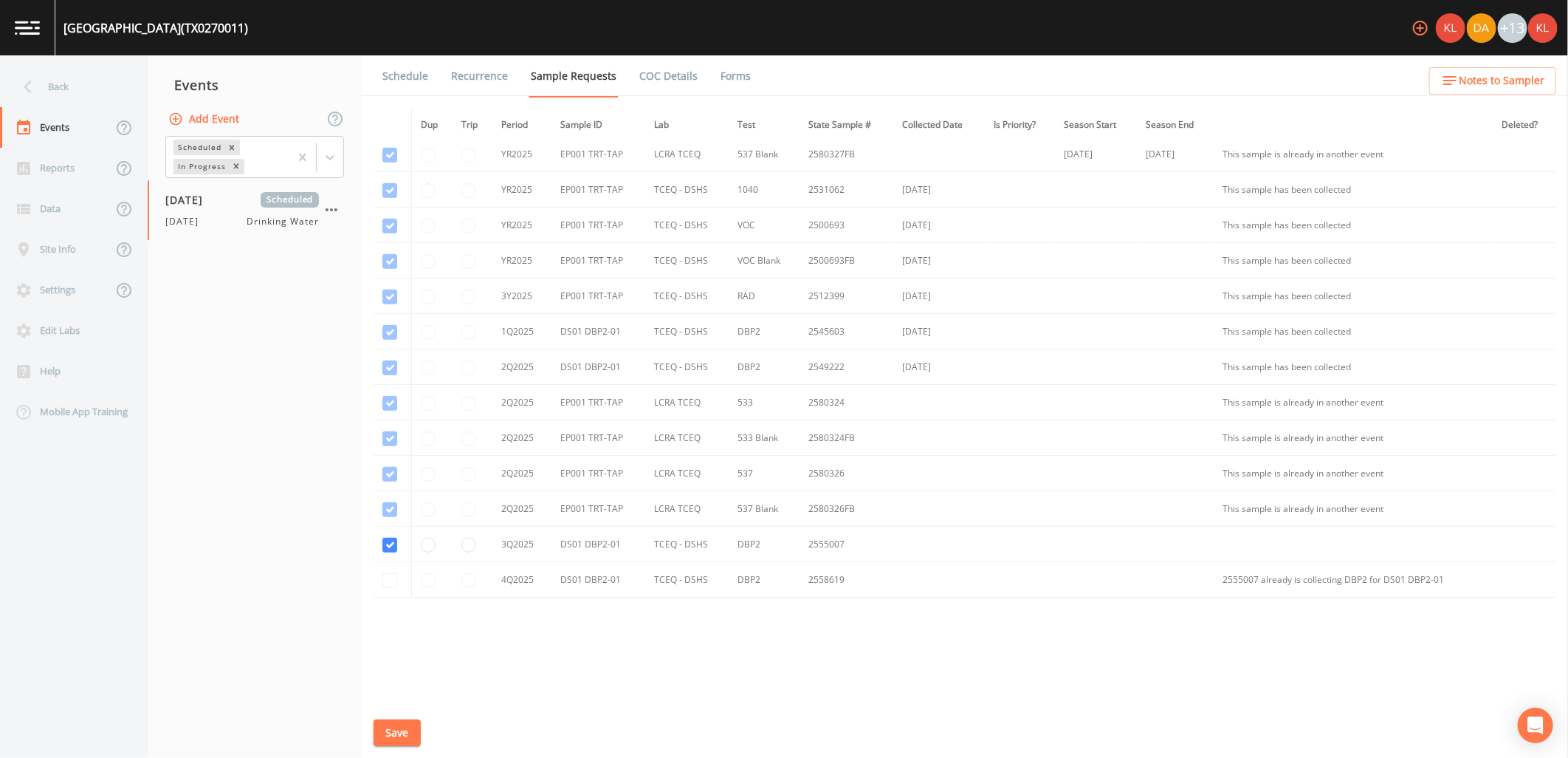
scroll to position [624, 0]
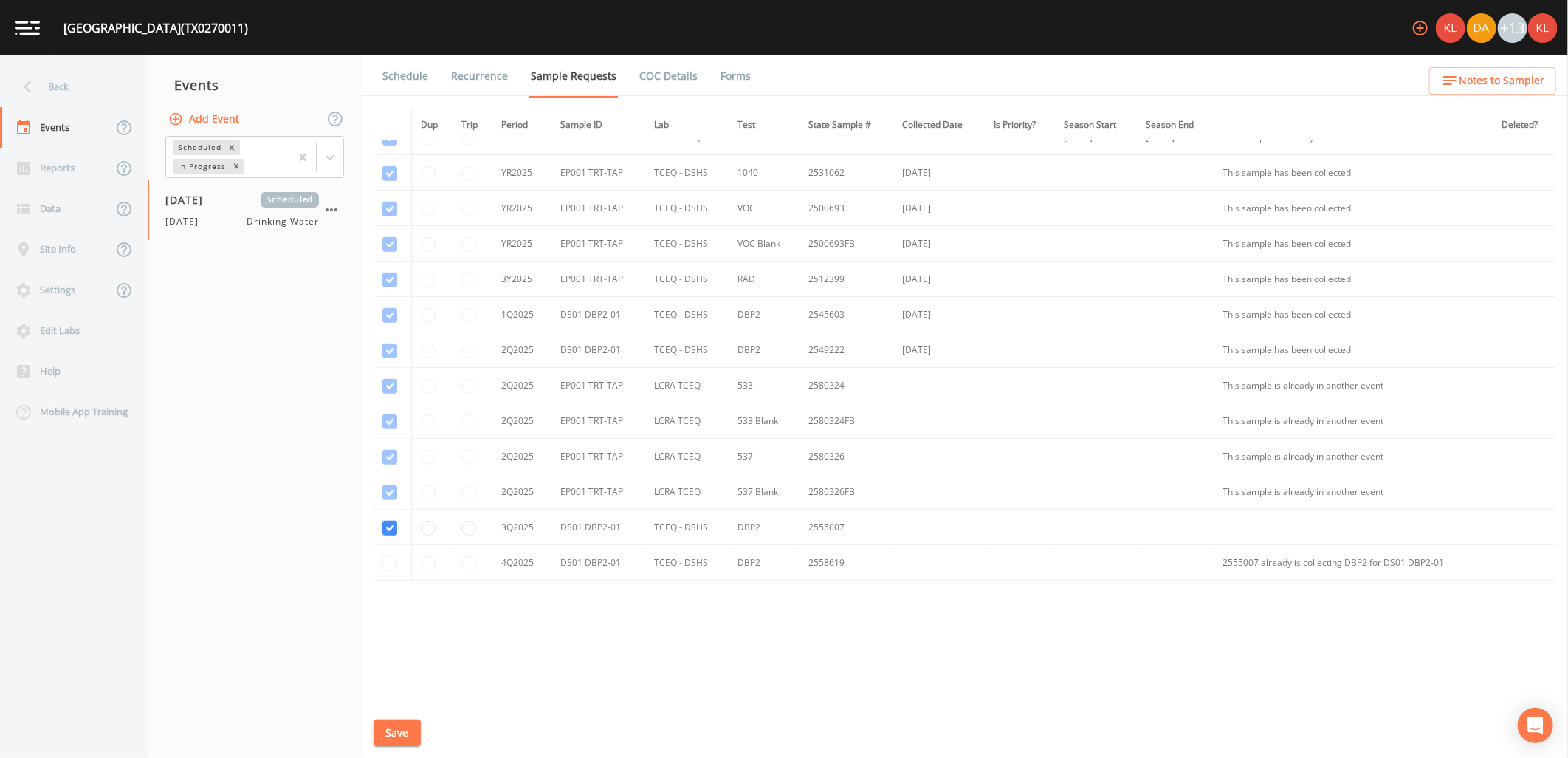
click at [735, 85] on link "Forms" at bounding box center [736, 76] width 35 height 41
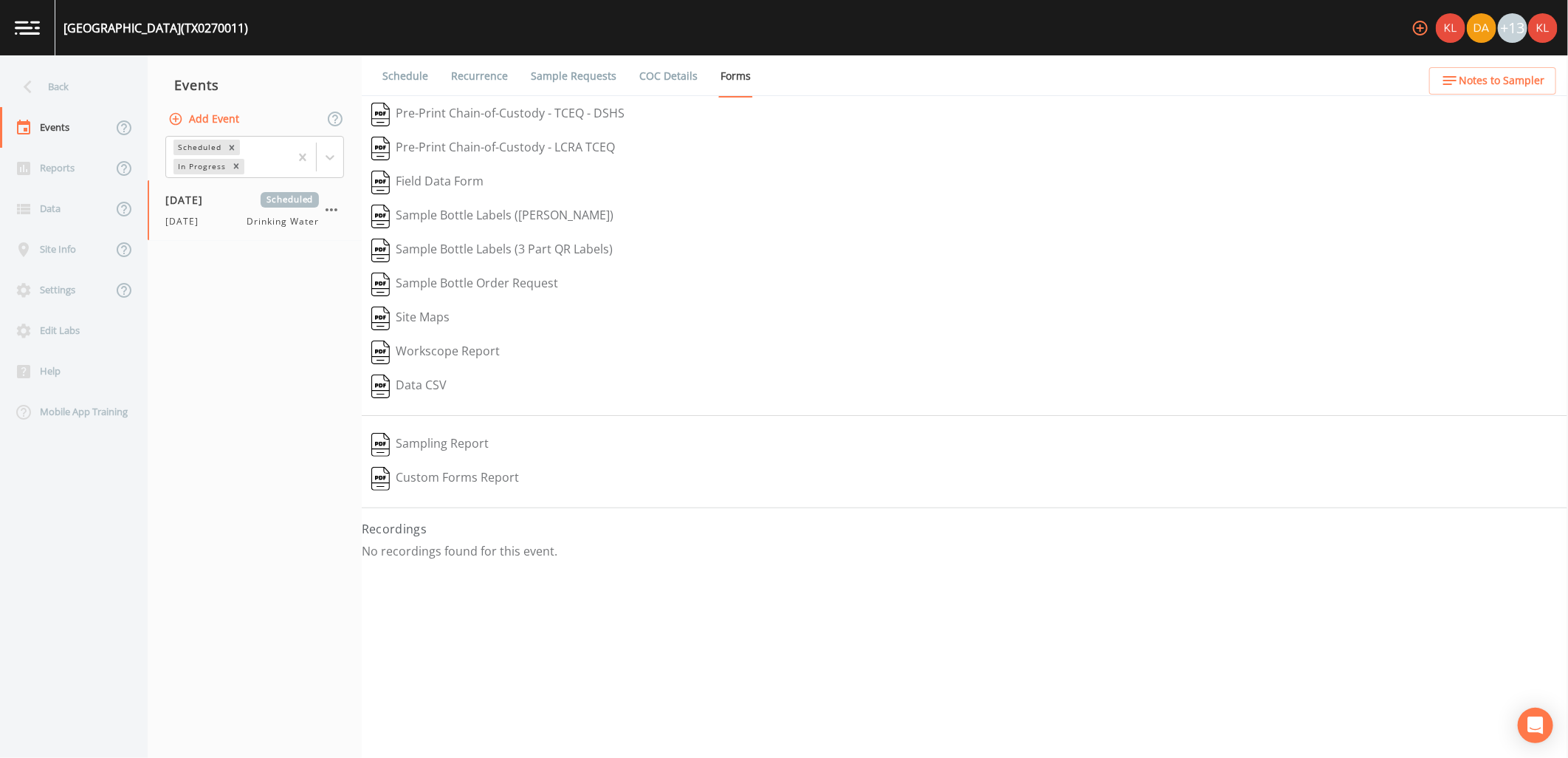
click at [32, 27] on img at bounding box center [27, 27] width 25 height 14
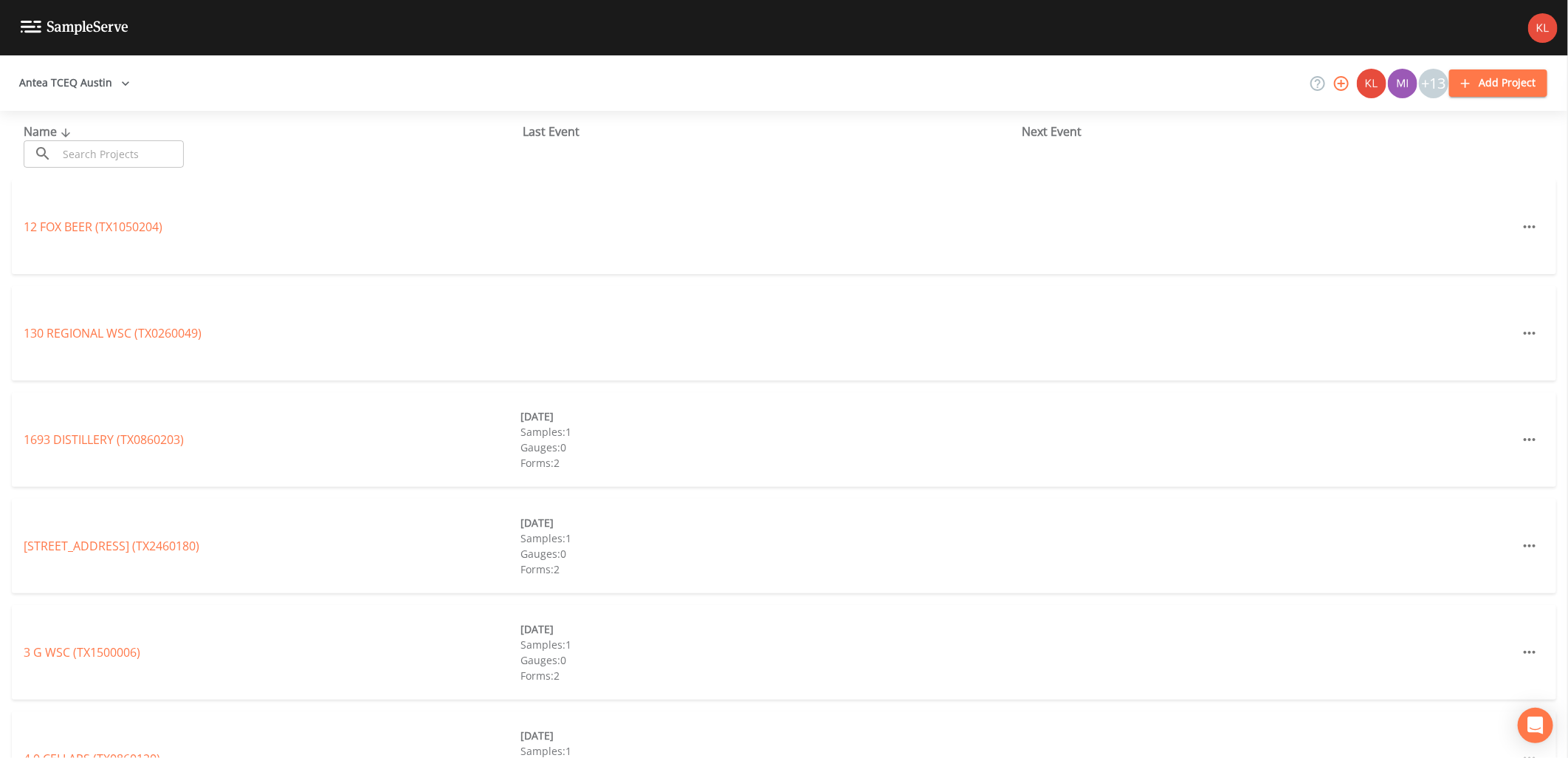
click at [131, 149] on input "text" at bounding box center [120, 154] width 126 height 28
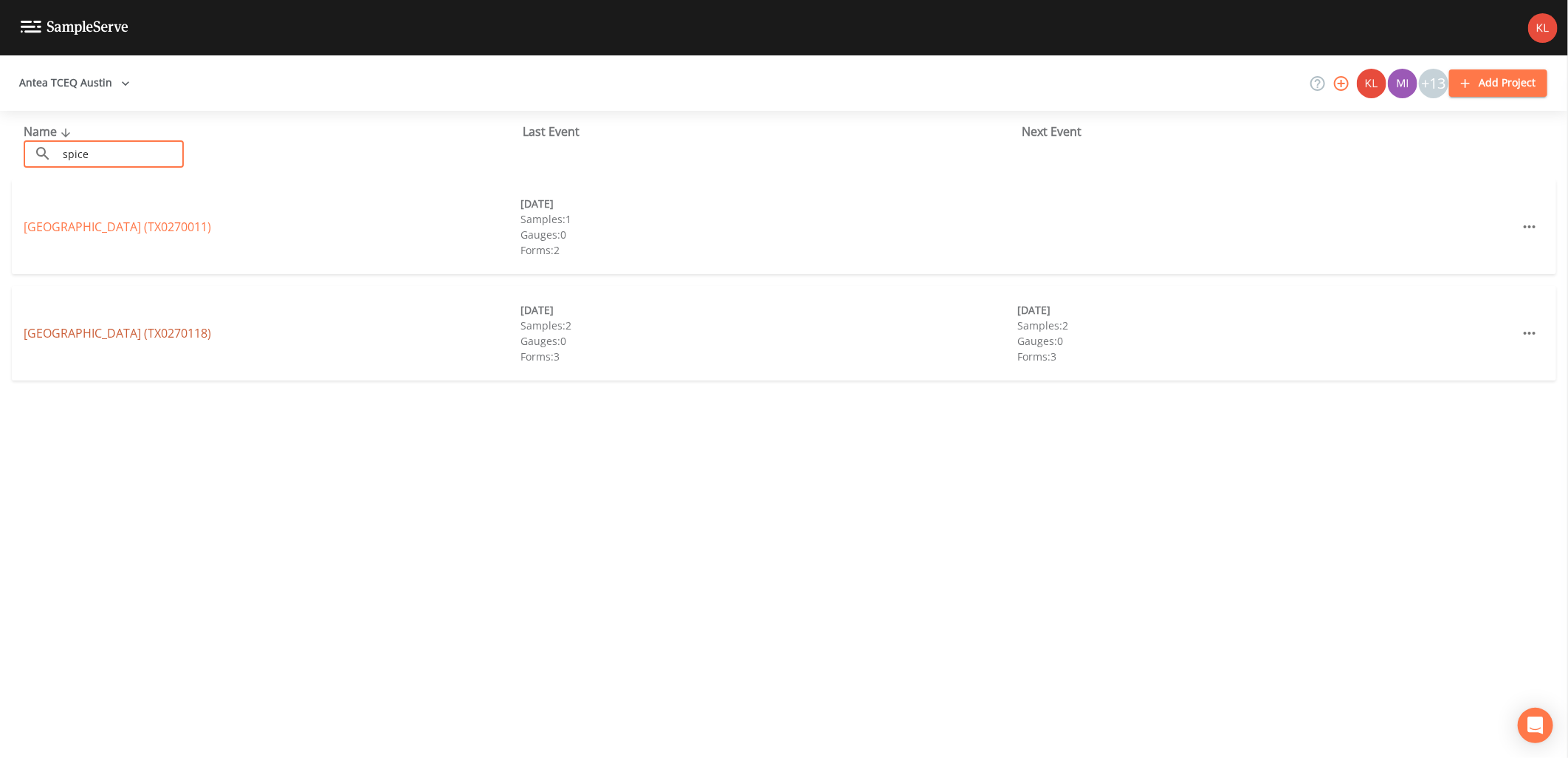
type input "spice"
click at [165, 332] on link "[GEOGRAPHIC_DATA] (TX0270118)" at bounding box center [117, 333] width 187 height 17
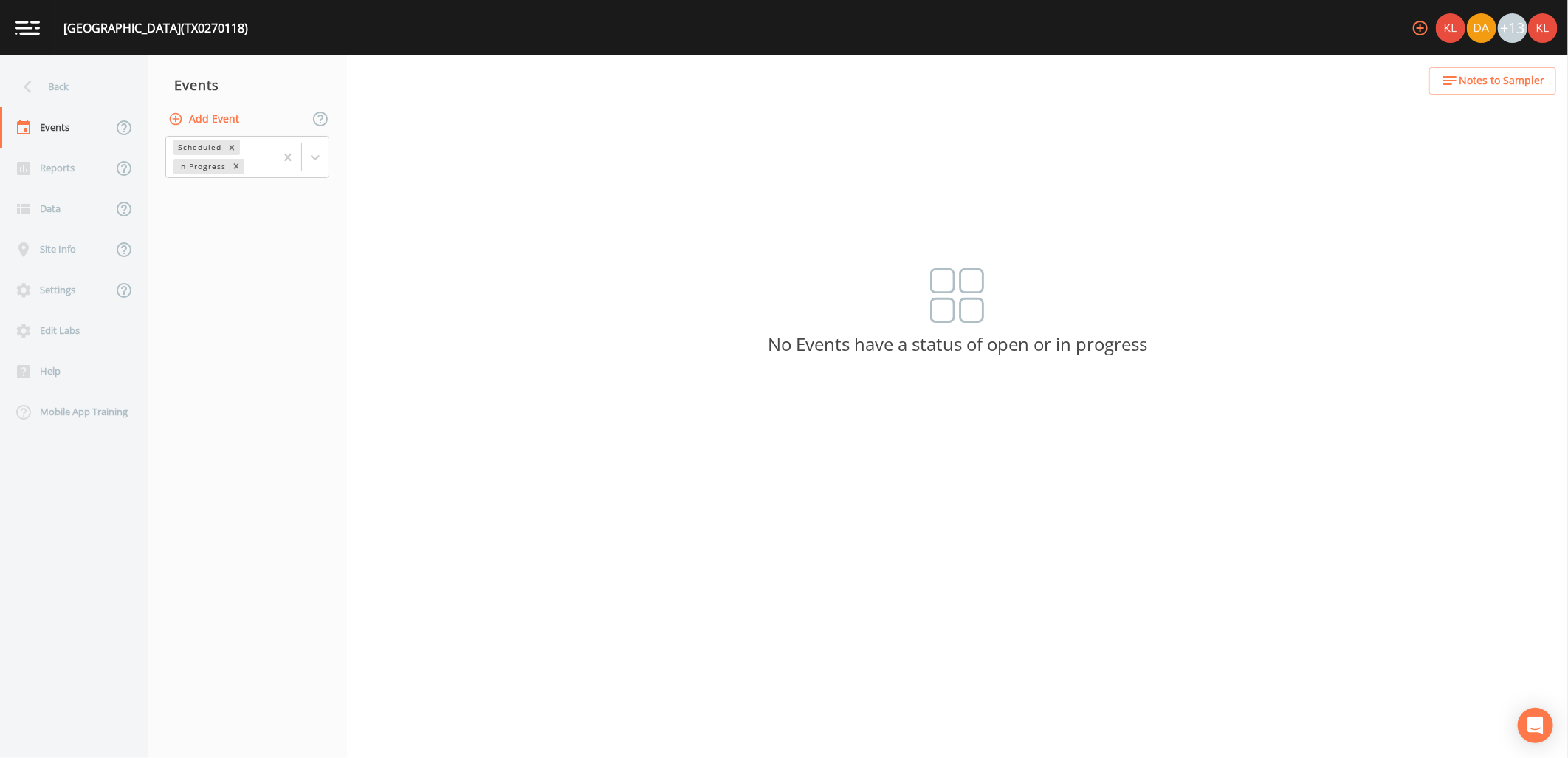
click at [318, 180] on nav "Events Add Event Scheduled In Progress" at bounding box center [247, 406] width 199 height 702
click at [314, 168] on div at bounding box center [314, 157] width 27 height 27
click at [307, 208] on div "Completed" at bounding box center [247, 199] width 164 height 25
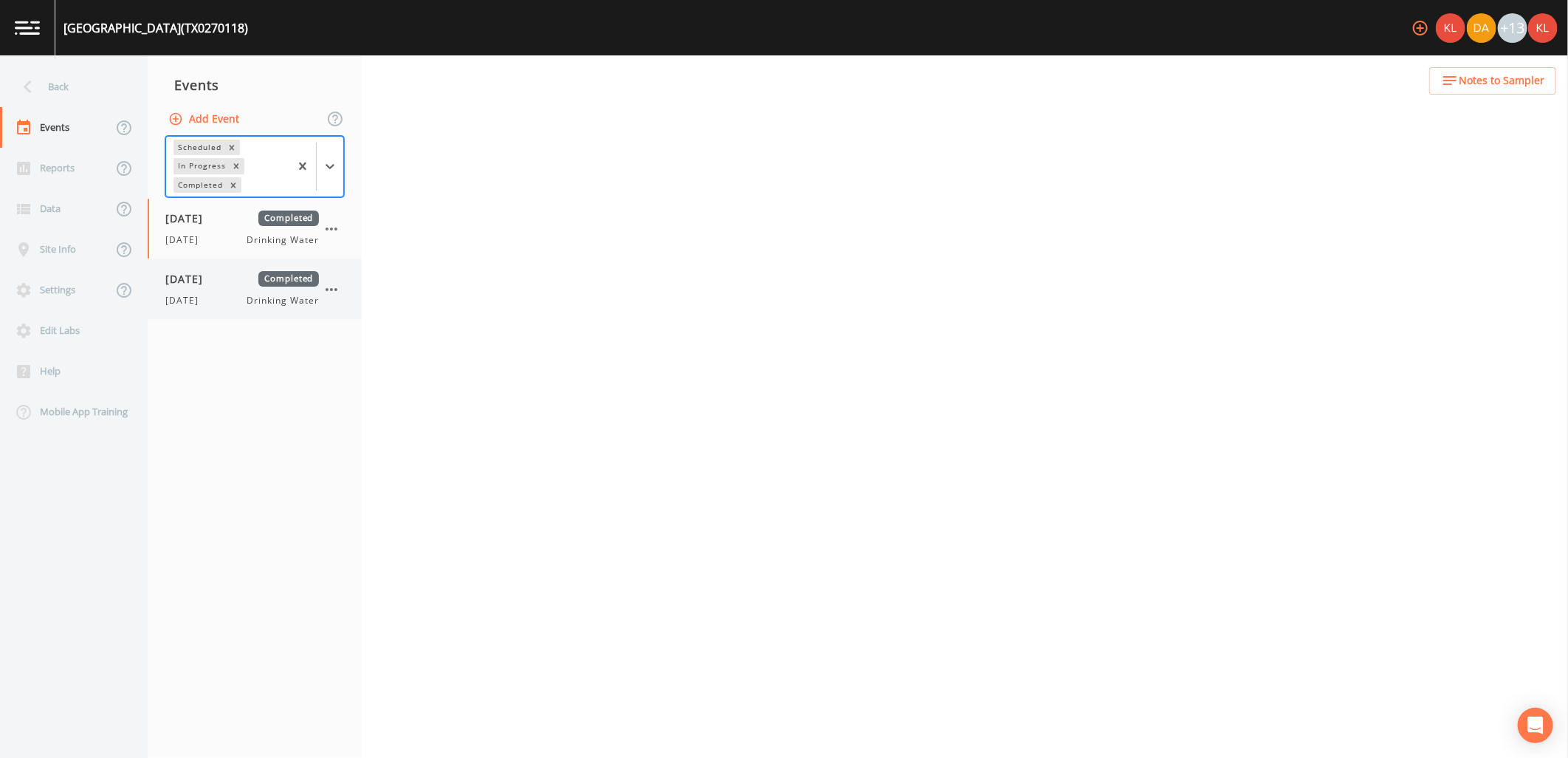
click at [213, 281] on span "[DATE]" at bounding box center [189, 278] width 48 height 16
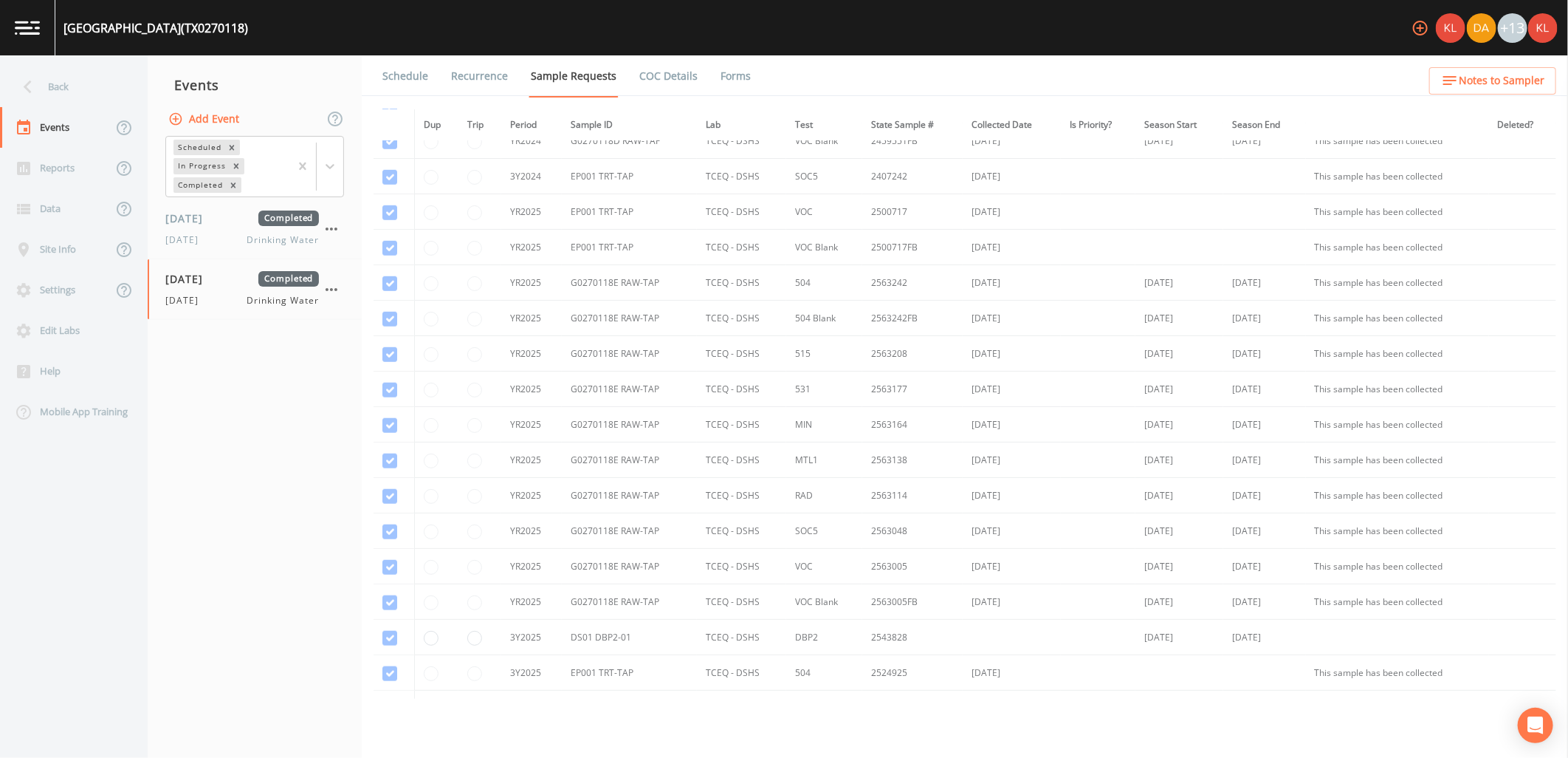
scroll to position [1015, 0]
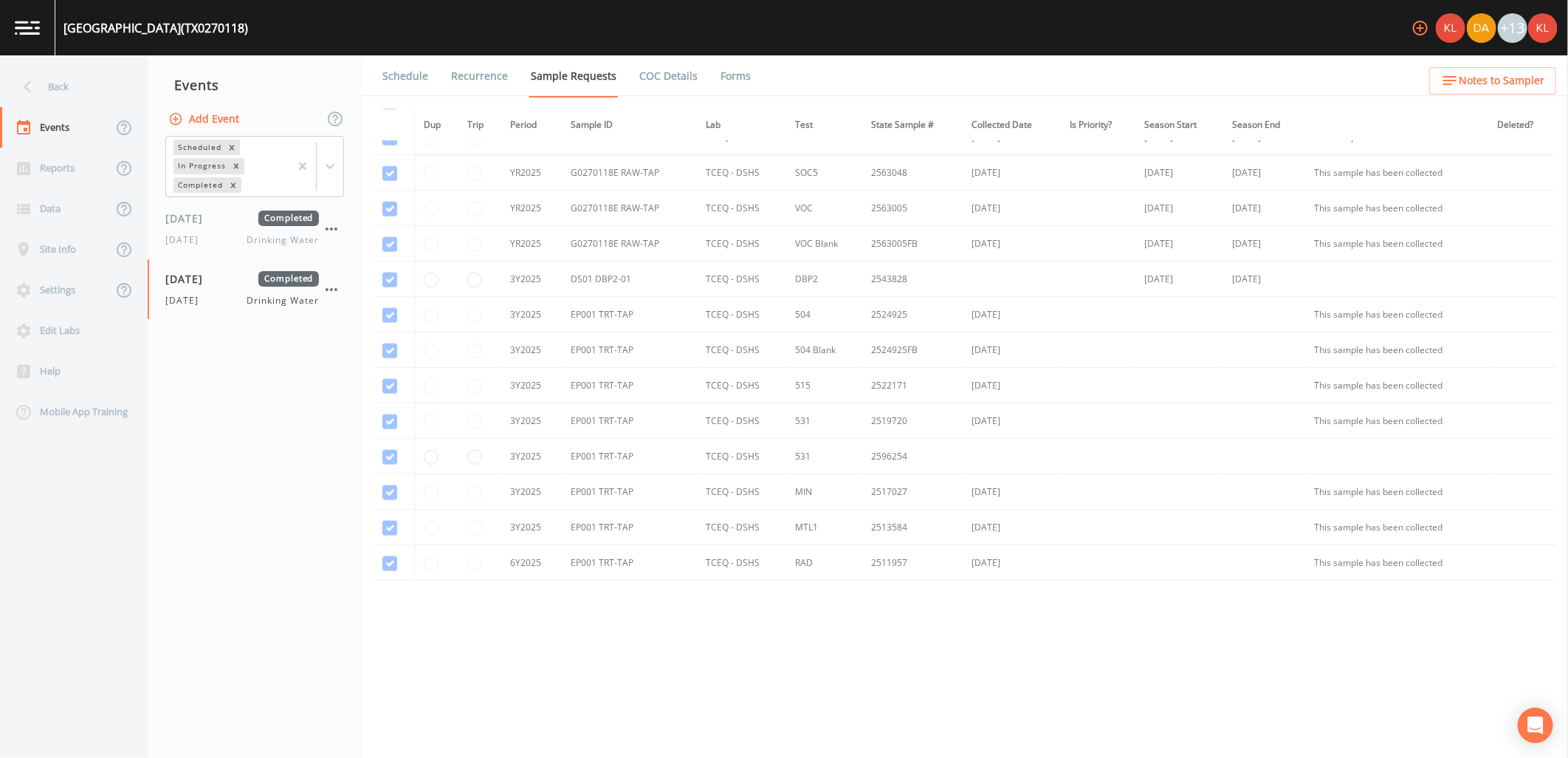
click at [727, 85] on link "Forms" at bounding box center [736, 76] width 35 height 41
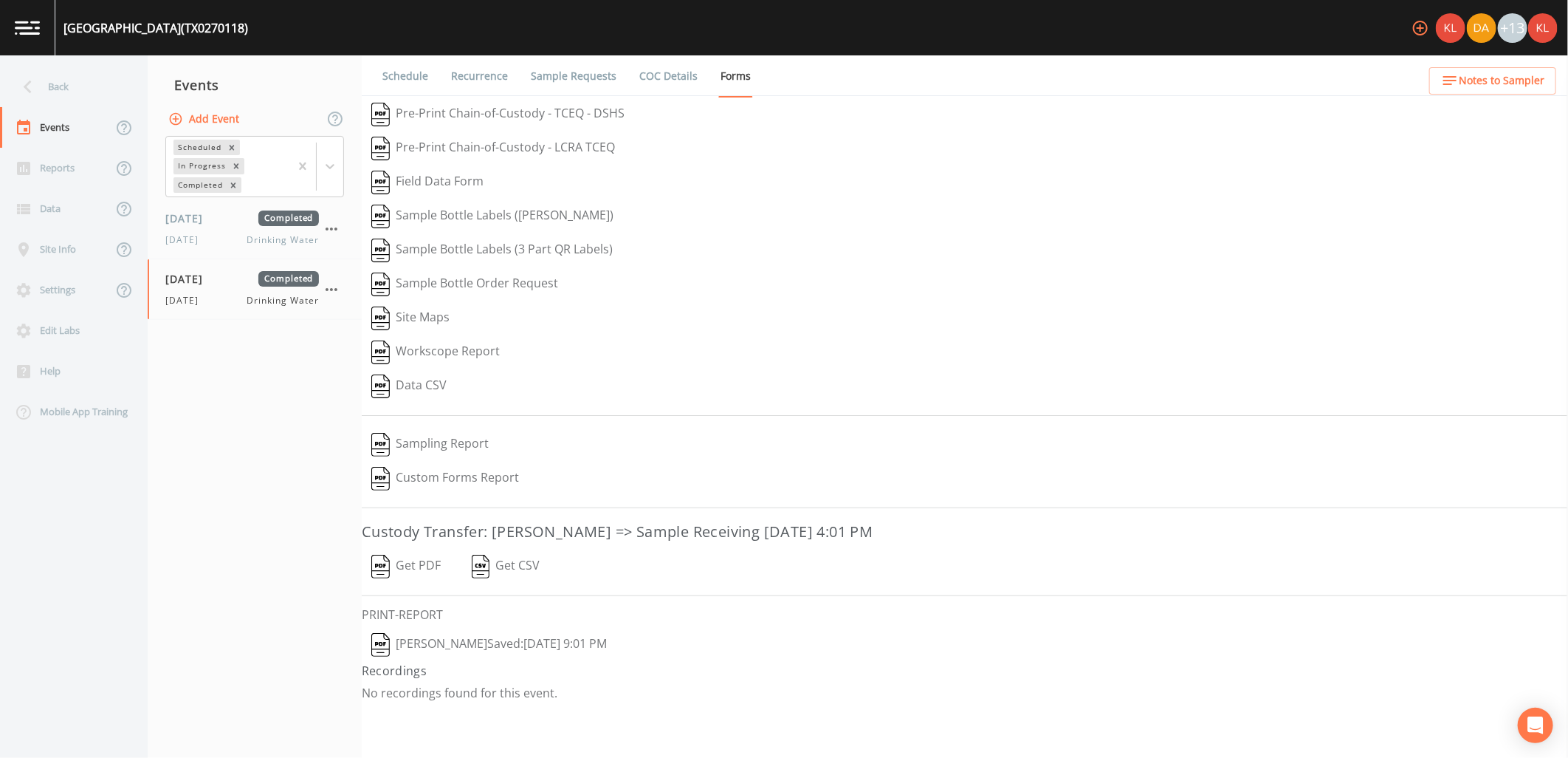
click at [426, 559] on button "Get PDF" at bounding box center [406, 566] width 88 height 34
